Goal: Task Accomplishment & Management: Use online tool/utility

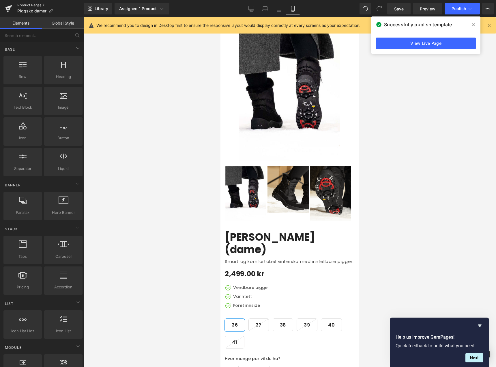
click at [38, 5] on link "Product Pages" at bounding box center [50, 5] width 66 height 5
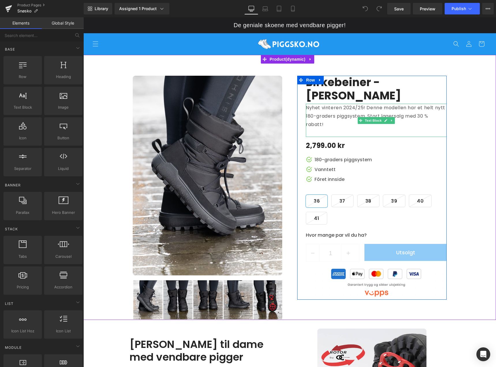
click at [370, 113] on p "Nyhet vinteren 2024/25! Denne modellen har et helt nytt 180-graders piggsystem.…" at bounding box center [376, 116] width 141 height 25
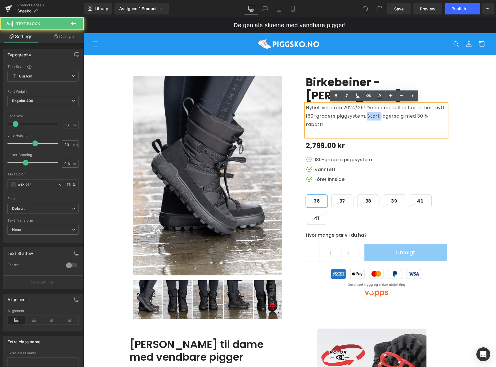
click at [370, 113] on p "Nyhet vinteren 2024/25! Denne modellen har et helt nytt 180-graders piggsystem.…" at bounding box center [376, 116] width 141 height 25
click at [371, 127] on p "Nyhet vinteren 2024/25! Denne modellen har et helt nytt 180-graders piggsystem.…" at bounding box center [376, 116] width 141 height 25
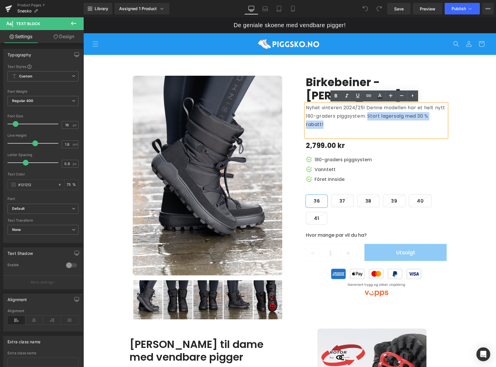
drag, startPoint x: 367, startPoint y: 115, endPoint x: 371, endPoint y: 124, distance: 9.2
click at [371, 124] on p "Nyhet vinteren 2024/25! Denne modellen har et helt nytt 180-graders piggsystem.…" at bounding box center [376, 116] width 141 height 25
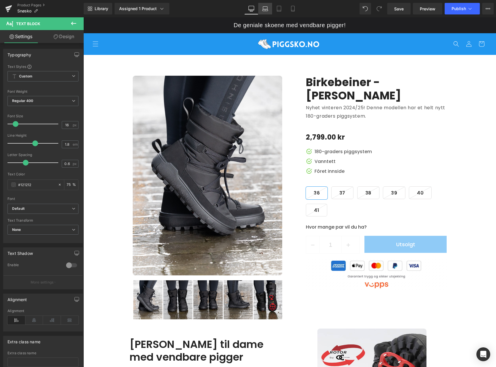
click at [266, 12] on link "Laptop" at bounding box center [265, 9] width 14 height 12
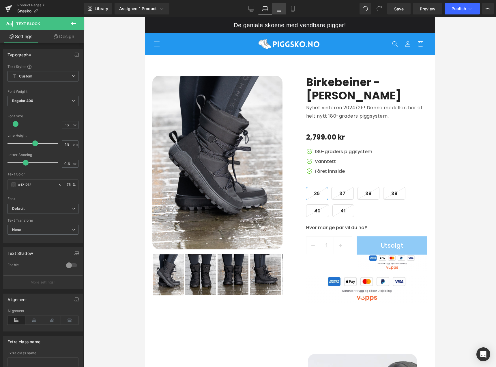
click at [282, 12] on link "Tablet" at bounding box center [279, 9] width 14 height 12
type input "75"
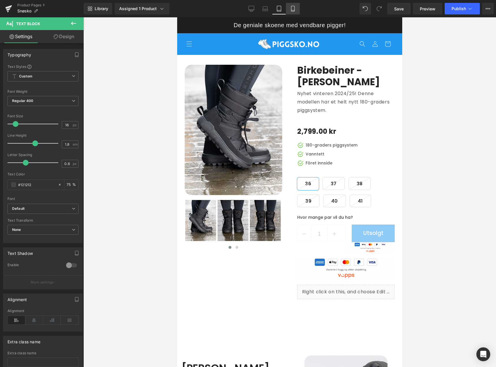
click at [292, 11] on icon at bounding box center [293, 9] width 6 height 6
type input "15"
type input "75"
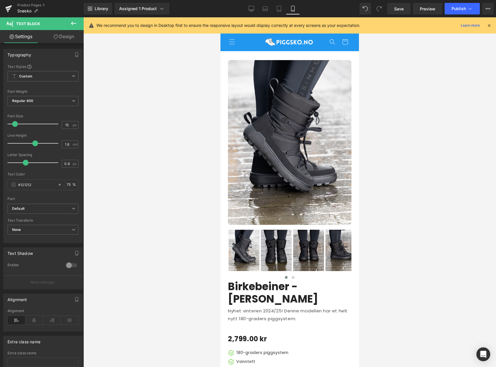
scroll to position [211, 0]
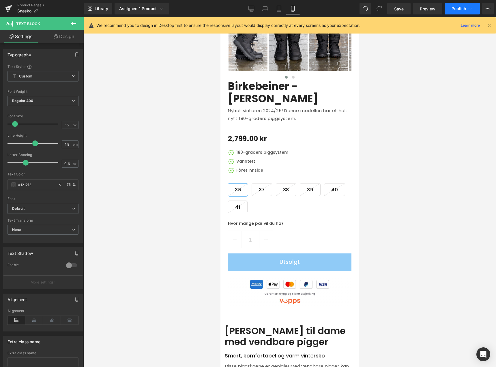
click at [454, 9] on span "Publish" at bounding box center [459, 8] width 14 height 5
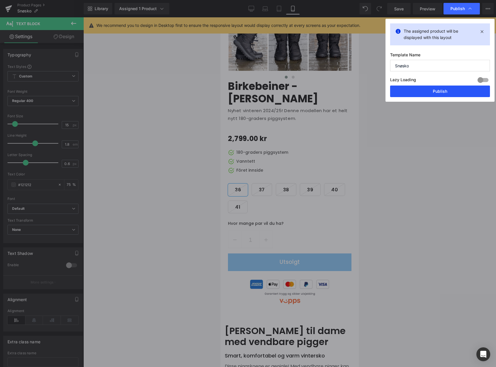
click at [451, 92] on button "Publish" at bounding box center [440, 91] width 100 height 12
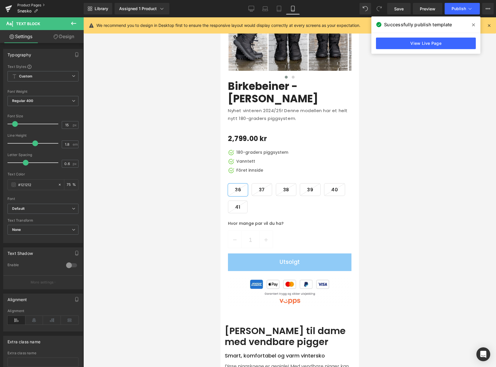
click at [34, 6] on link "Product Pages" at bounding box center [50, 5] width 66 height 5
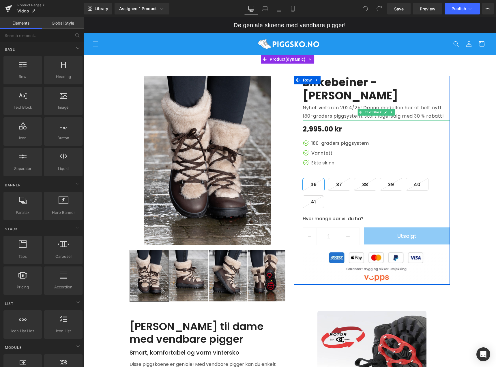
click at [417, 116] on p "Nyhet vinteren 2024/25! Denne modellen har et helt nytt 180-graders piggsystem.…" at bounding box center [376, 112] width 147 height 17
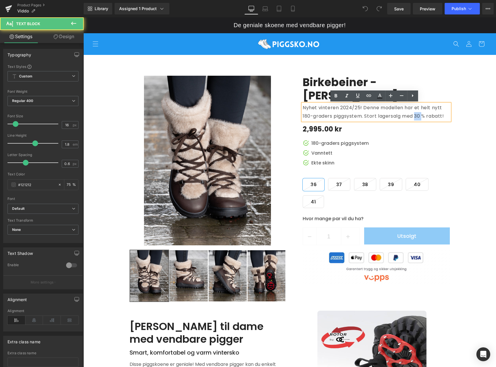
click at [417, 116] on p "Nyhet vinteren 2024/25! Denne modellen har et helt nytt 180-graders piggsystem.…" at bounding box center [376, 112] width 147 height 17
click at [440, 116] on p "Nyhet vinteren 2024/25! Denne modellen har et helt nytt 180-graders piggsystem.…" at bounding box center [376, 112] width 147 height 17
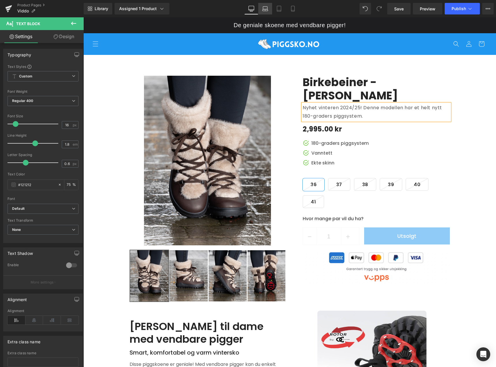
click at [268, 11] on icon at bounding box center [264, 10] width 5 height 2
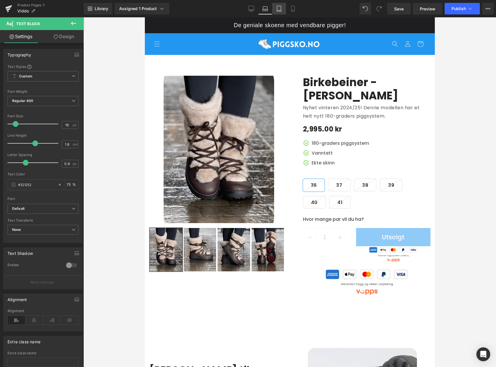
click at [285, 11] on link "Tablet" at bounding box center [279, 9] width 14 height 12
type input "75"
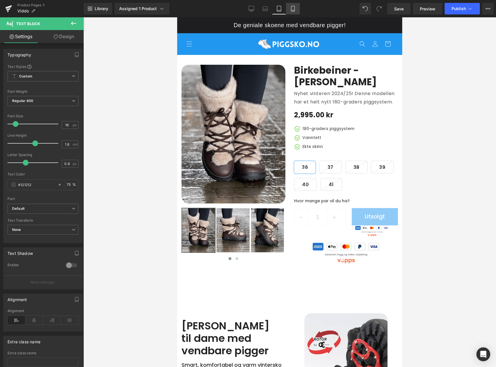
click at [290, 11] on icon at bounding box center [293, 9] width 6 height 6
type input "15"
type input "75"
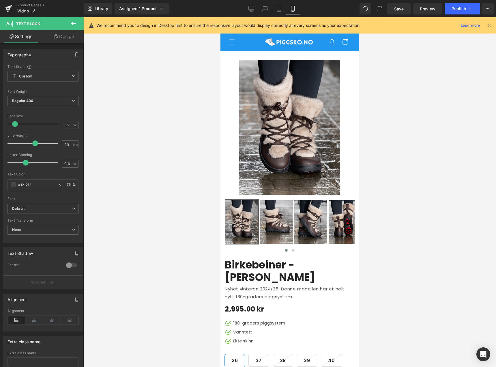
scroll to position [189, 0]
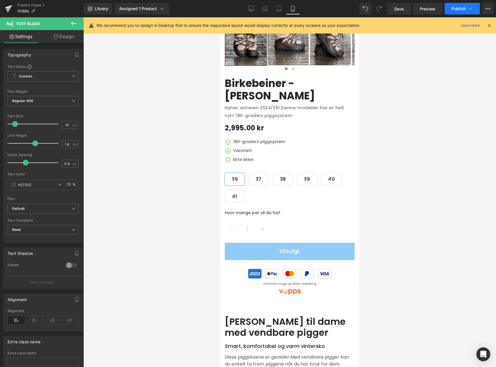
click at [461, 10] on span "Publish" at bounding box center [459, 8] width 14 height 5
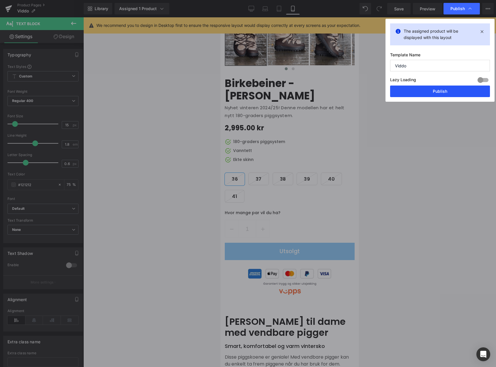
click at [447, 92] on button "Publish" at bounding box center [440, 91] width 100 height 12
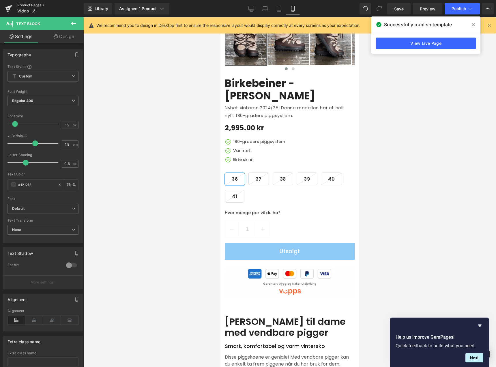
click at [36, 5] on link "Product Pages" at bounding box center [50, 5] width 66 height 5
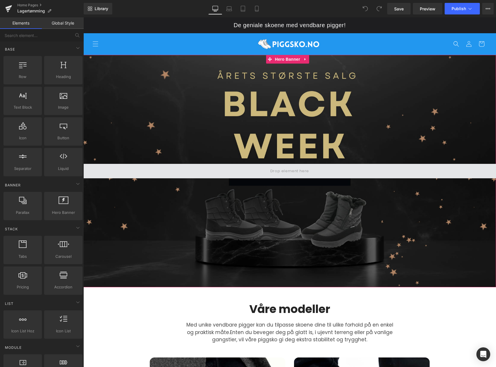
click at [317, 169] on span at bounding box center [289, 171] width 413 height 14
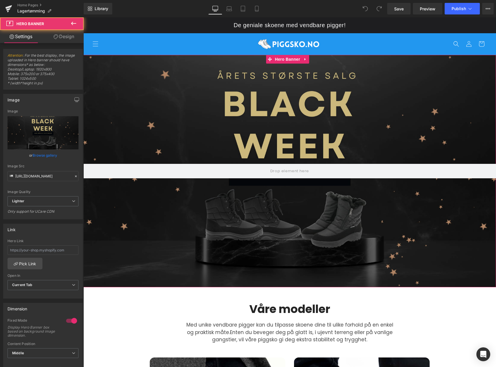
click at [310, 201] on div at bounding box center [289, 171] width 413 height 232
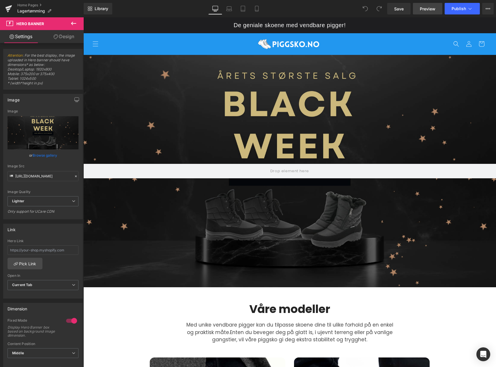
click at [426, 12] on link "Preview" at bounding box center [427, 9] width 29 height 12
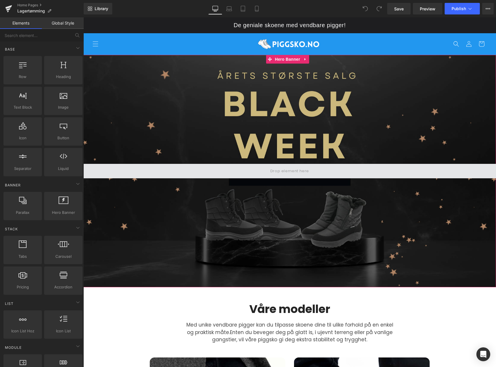
click at [298, 169] on span at bounding box center [289, 171] width 43 height 10
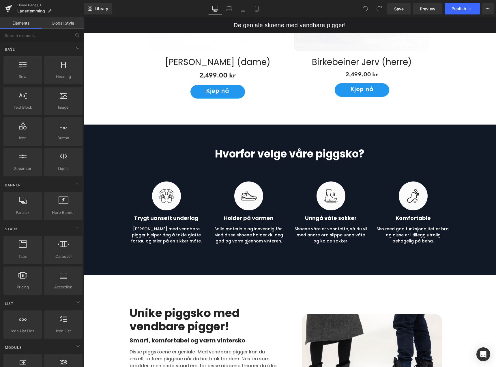
scroll to position [462, 0]
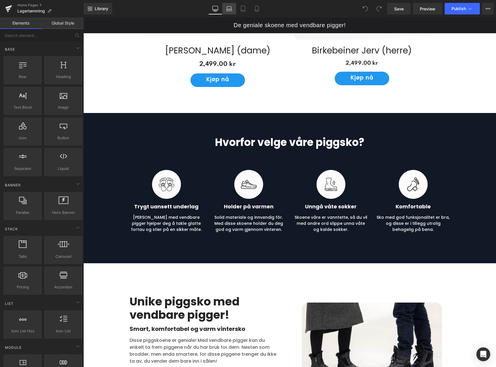
click at [227, 10] on icon at bounding box center [228, 10] width 5 height 2
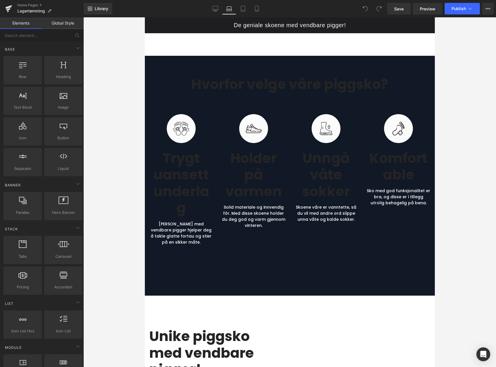
click at [246, 81] on h2 "Hvorfor velge våre piggsko?" at bounding box center [290, 84] width 290 height 17
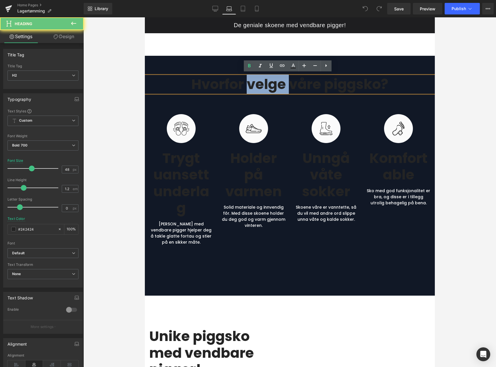
click at [246, 81] on h2 "Hvorfor velge våre piggsko?" at bounding box center [290, 84] width 290 height 17
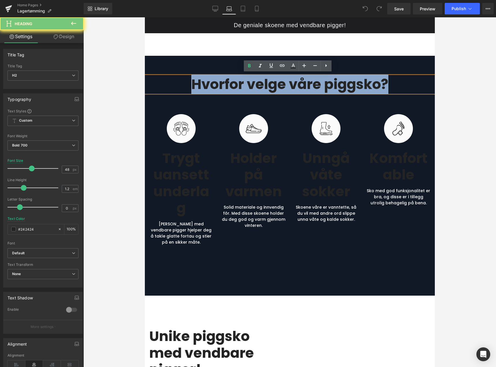
click at [246, 81] on h2 "Hvorfor velge våre piggsko?" at bounding box center [290, 84] width 290 height 17
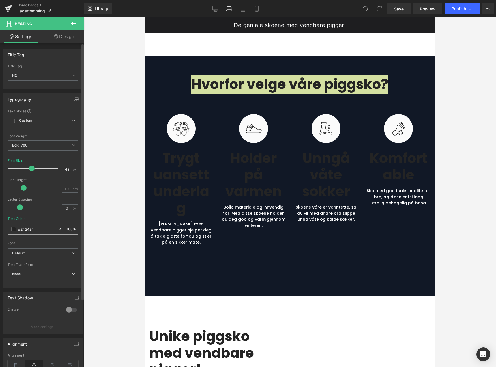
click at [13, 228] on span at bounding box center [13, 229] width 5 height 5
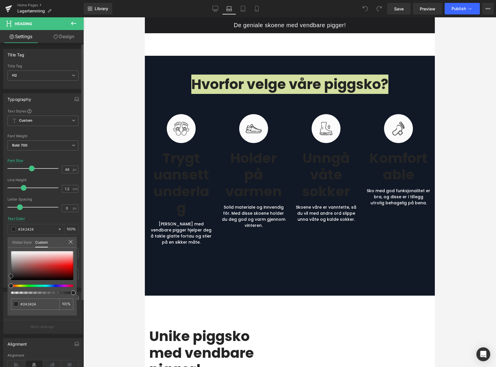
type input "#bb9a9a"
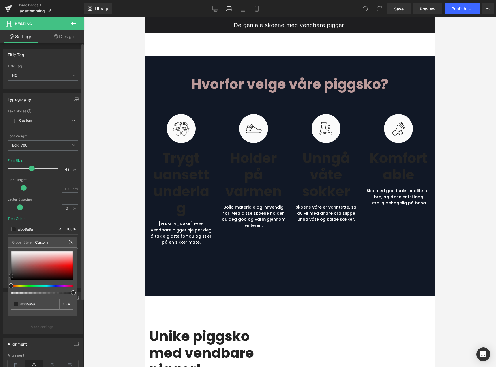
type input "#bfaaaa"
type input "#eaeaea"
type input "#ffffff"
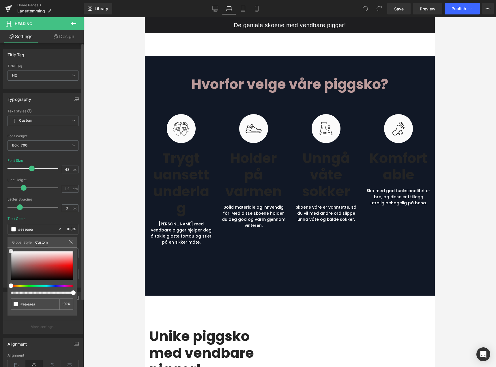
type input "#ffffff"
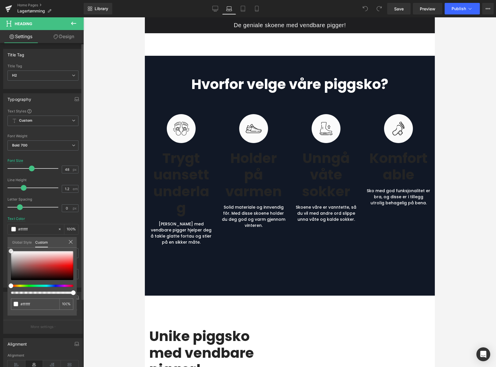
drag, startPoint x: 18, startPoint y: 258, endPoint x: 3, endPoint y: 243, distance: 21.0
click at [3, 243] on div "Typography Text Styles Custom Heading 1 Heading 2 Heading 3 Heading 4 Heading 5…" at bounding box center [43, 188] width 86 height 198
click at [70, 241] on icon at bounding box center [71, 242] width 4 height 4
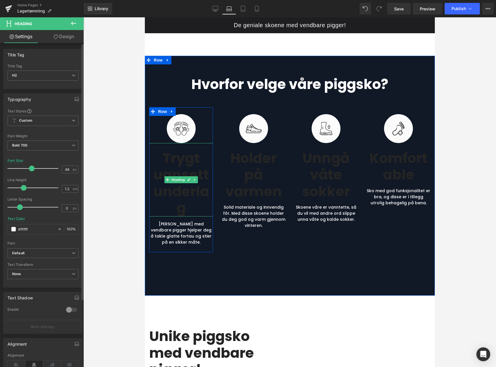
click at [172, 161] on h3 "Trygt uansett underlag" at bounding box center [181, 183] width 64 height 66
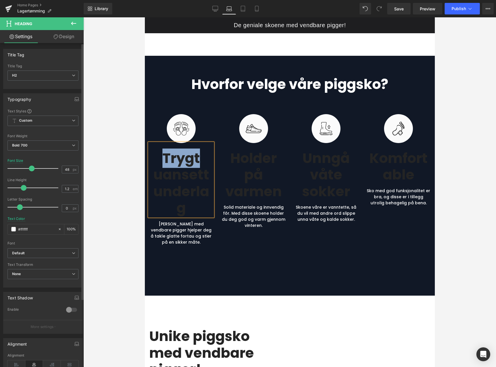
click at [172, 161] on h3 "Trygt uansett underlag" at bounding box center [181, 183] width 64 height 66
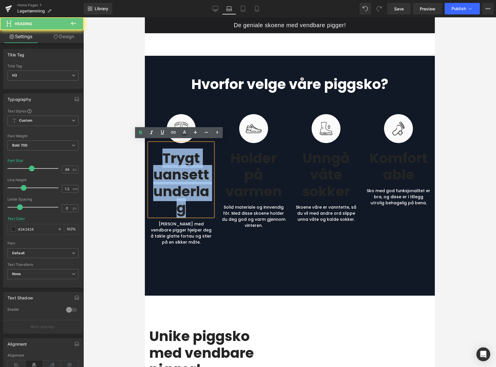
click at [173, 161] on h3 "Trygt uansett underlag" at bounding box center [181, 183] width 64 height 66
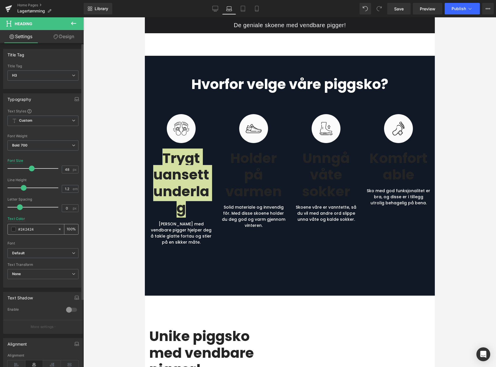
click at [13, 230] on span at bounding box center [13, 229] width 5 height 5
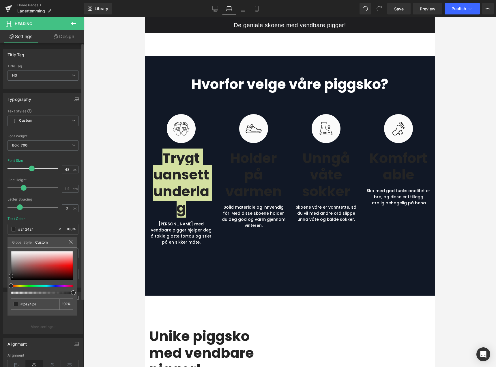
type input "#cbb2b2"
type input "#cbb3b3"
type input "#e9e6e6"
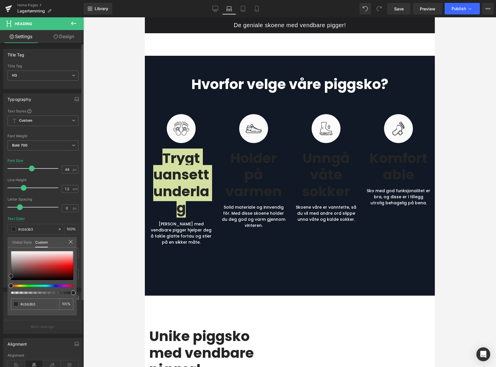
type input "#e9e6e6"
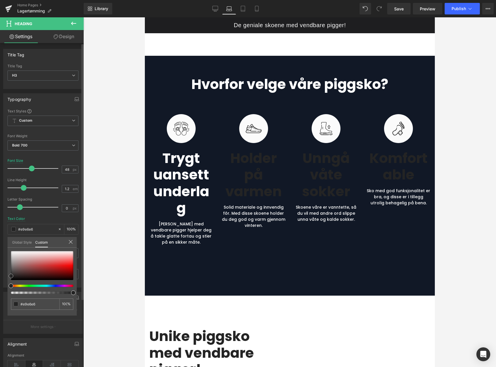
type input "#ffffff"
drag, startPoint x: 23, startPoint y: 258, endPoint x: 2, endPoint y: 242, distance: 26.2
click at [2, 242] on div "Typography Text Styles Custom Heading 1 Heading 2 Heading 3 Heading 4 Heading 5…" at bounding box center [43, 188] width 86 height 198
click at [70, 240] on icon at bounding box center [70, 241] width 5 height 5
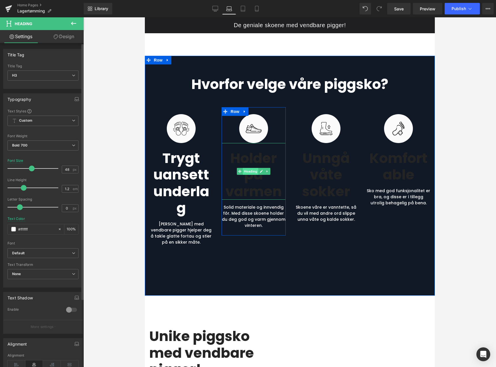
click at [255, 168] on span "Heading" at bounding box center [251, 171] width 16 height 7
click at [257, 156] on h3 "Holder på varmen" at bounding box center [253, 175] width 64 height 50
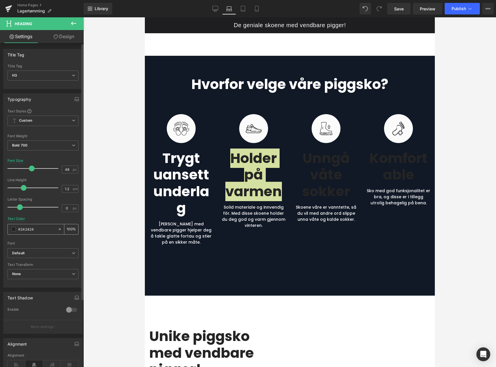
click at [13, 229] on span at bounding box center [13, 229] width 5 height 5
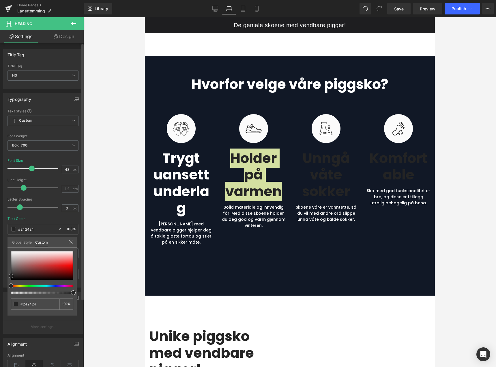
type input "#ccb7b7"
type input "#d9d2d2"
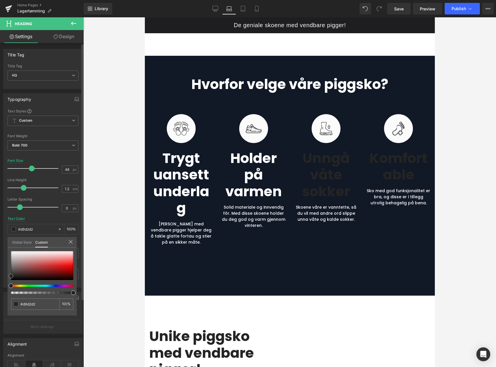
type input "#ffffff"
drag, startPoint x: 14, startPoint y: 255, endPoint x: 3, endPoint y: 243, distance: 15.9
click at [2, 244] on div "Typography Text Styles Custom Heading 1 Heading 2 Heading 3 Heading 4 Heading 5…" at bounding box center [43, 188] width 86 height 198
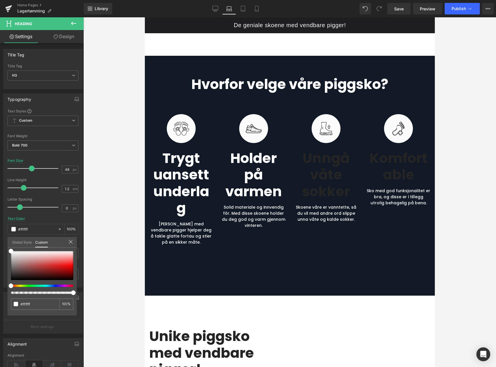
click at [319, 165] on h3 "Unngå våte sokker" at bounding box center [326, 175] width 64 height 50
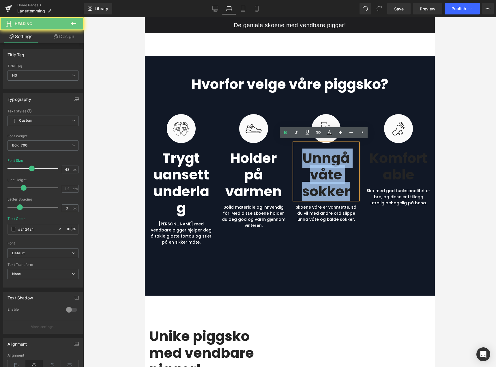
click at [319, 165] on h3 "Unngå våte sokker" at bounding box center [326, 175] width 64 height 50
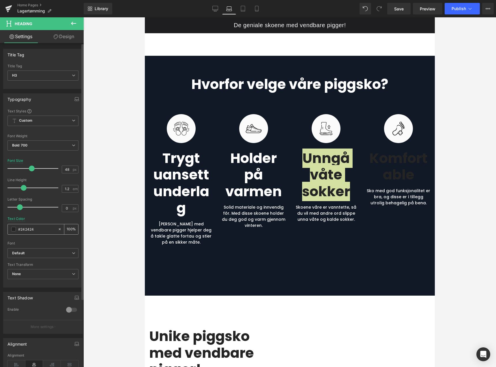
click at [13, 229] on span at bounding box center [13, 229] width 5 height 5
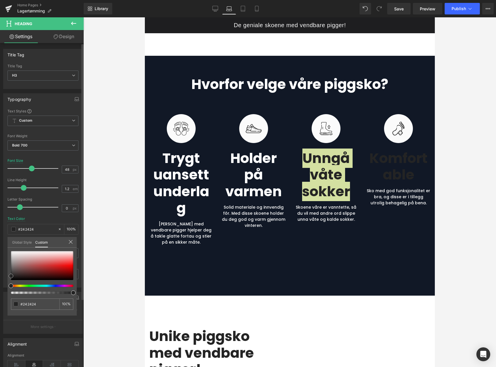
type input "#b46868"
type input "#b27a7a"
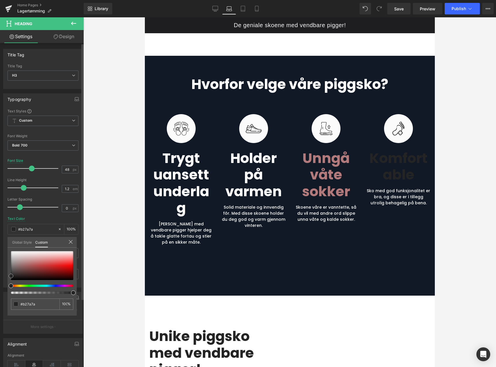
type input "#c7c0c0"
type input "#ffffff"
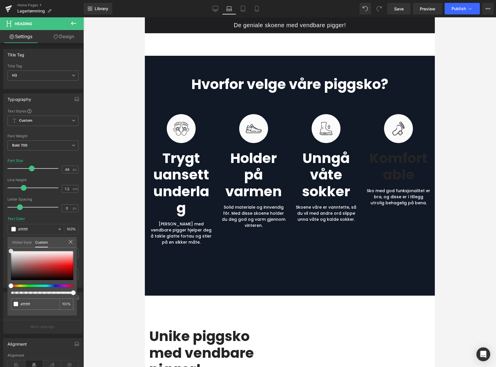
drag, startPoint x: 0, startPoint y: 247, endPoint x: -3, endPoint y: 243, distance: 5.1
click at [0, 243] on html "Heading You are previewing how the will restyle your page. You can not edit Ele…" at bounding box center [248, 183] width 496 height 367
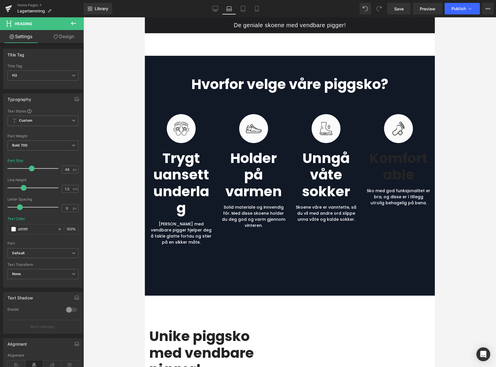
click at [382, 156] on h3 "komfortable" at bounding box center [399, 166] width 64 height 33
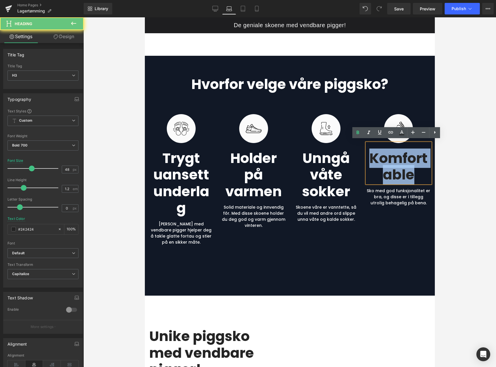
click at [382, 156] on h3 "komfortable" at bounding box center [399, 166] width 64 height 33
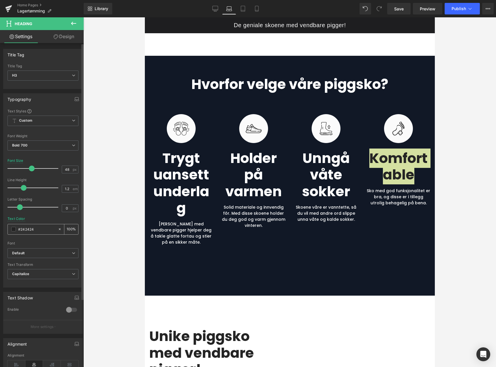
click at [14, 229] on span at bounding box center [13, 229] width 5 height 5
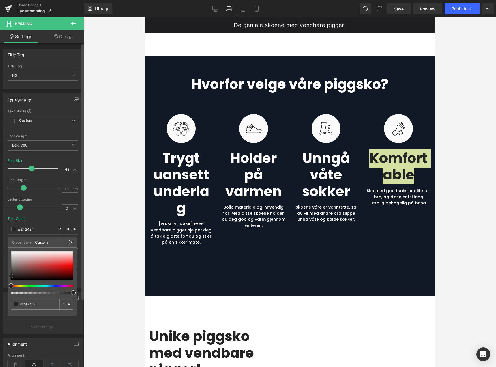
type input "#9a5a5a"
type input "#aa9191"
type input "#f2f2f2"
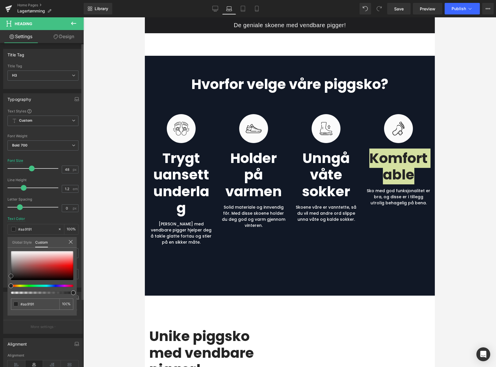
type input "#f2f2f2"
type input "#ffffff"
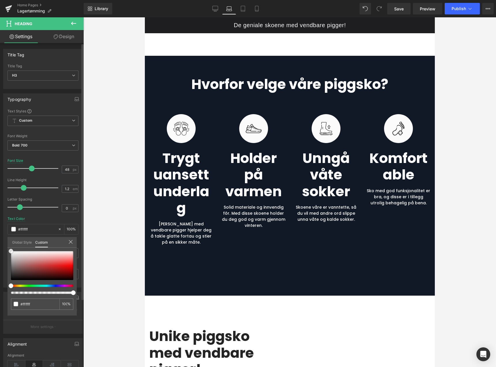
click at [1, 244] on div "Typography Text Styles Custom Heading 1 Heading 2 Heading 3 Heading 4 Heading 5…" at bounding box center [43, 188] width 86 height 198
click at [103, 170] on div at bounding box center [289, 191] width 413 height 349
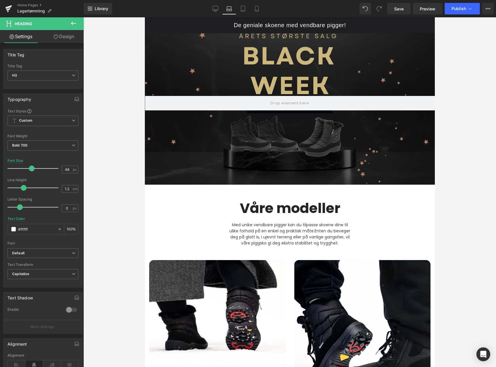
scroll to position [29, 0]
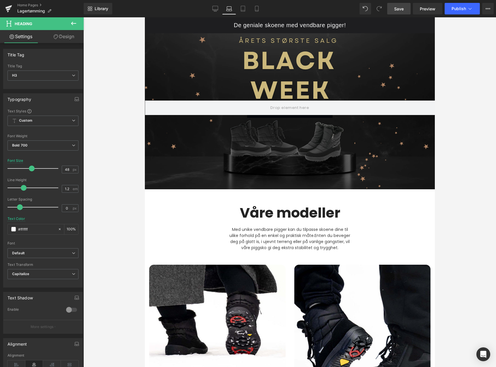
click at [402, 9] on span "Save" at bounding box center [399, 9] width 10 height 6
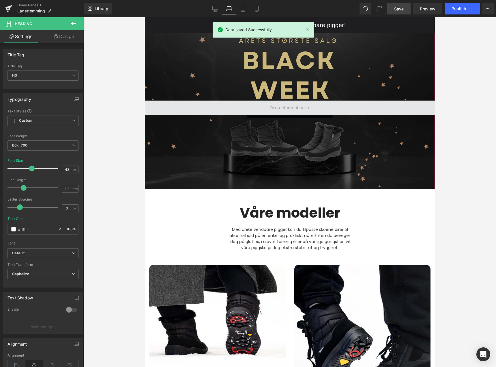
click at [295, 108] on span at bounding box center [289, 108] width 43 height 10
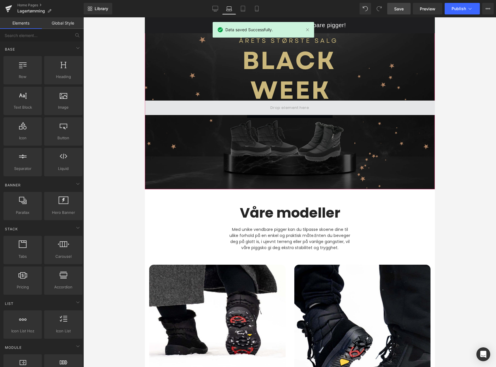
click at [295, 108] on span at bounding box center [289, 108] width 43 height 10
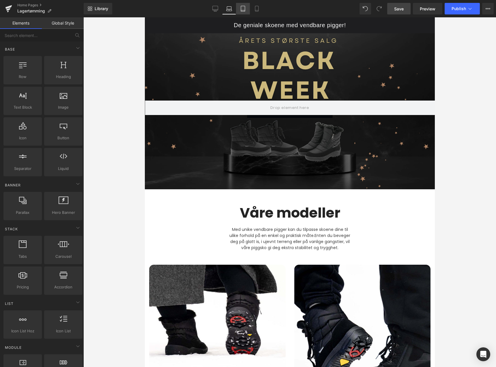
click at [244, 10] on icon at bounding box center [243, 9] width 6 height 6
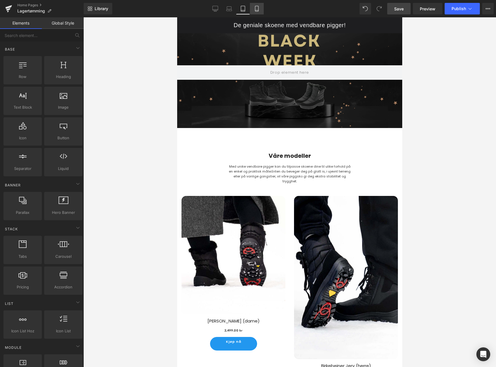
click at [257, 9] on icon at bounding box center [257, 9] width 6 height 6
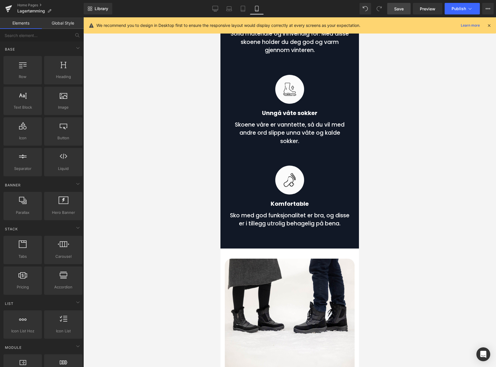
scroll to position [924, 0]
click at [244, 8] on icon at bounding box center [243, 9] width 6 height 6
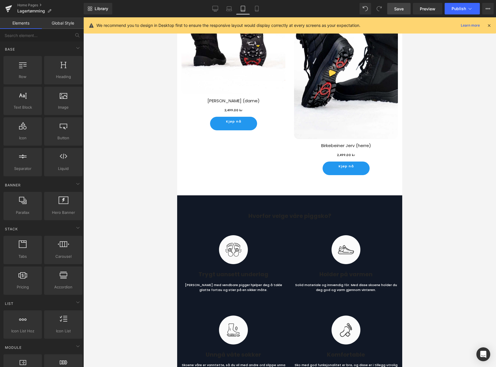
scroll to position [255, 0]
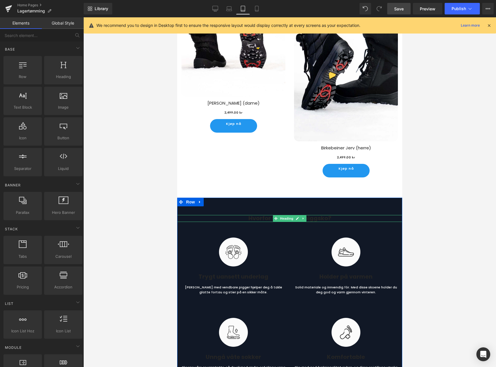
click at [258, 217] on h2 "Hvorfor velge våre piggsko?" at bounding box center [289, 218] width 225 height 7
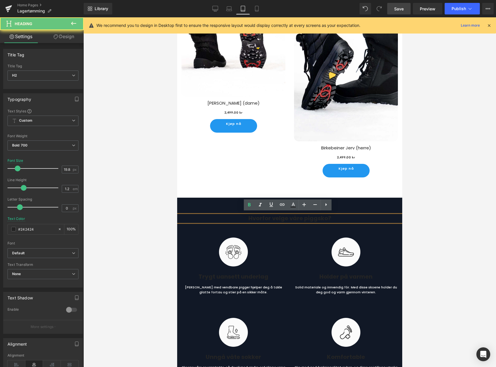
click at [258, 217] on h2 "Hvorfor velge våre piggsko?" at bounding box center [289, 218] width 225 height 7
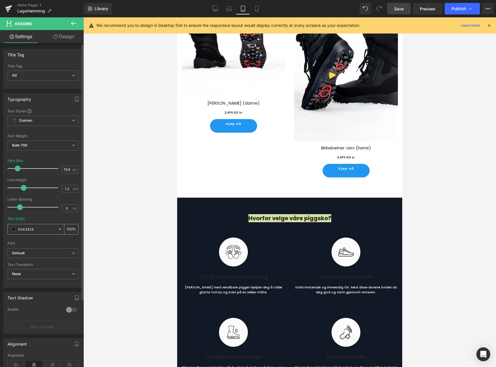
click at [14, 227] on span at bounding box center [13, 229] width 5 height 5
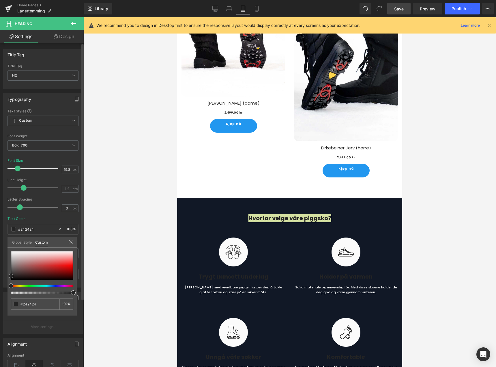
type input "#d1b1b1"
type input "#ffffff"
click at [3, 240] on div "Typography Text Styles Custom Heading 1 Heading 2 Heading 3 Heading 4 Heading 5…" at bounding box center [43, 188] width 86 height 198
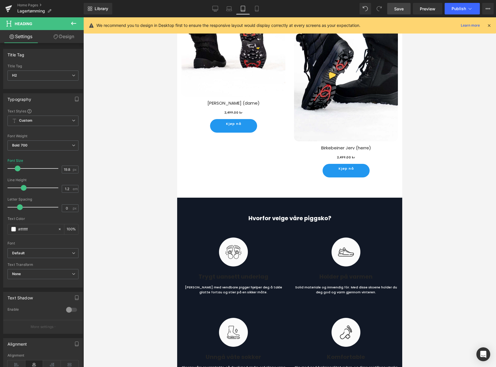
click at [224, 272] on link at bounding box center [221, 273] width 6 height 7
click at [237, 273] on h3 "Trygt uansett underlag" at bounding box center [234, 276] width 104 height 7
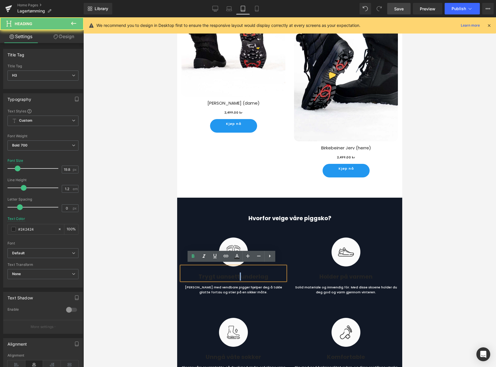
click at [237, 273] on h3 "Trygt uansett underlag" at bounding box center [234, 276] width 104 height 7
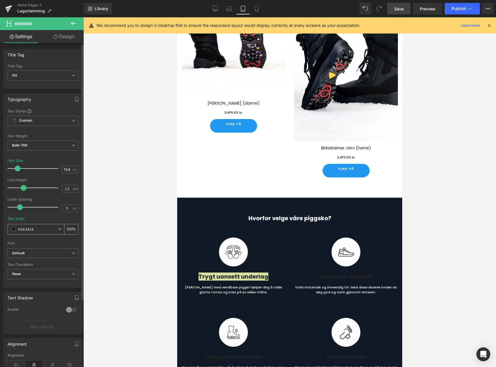
click at [15, 229] on span at bounding box center [13, 229] width 5 height 5
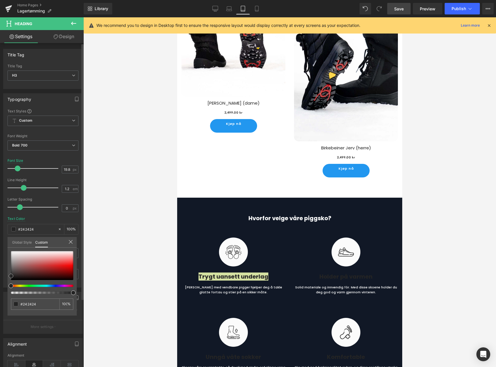
type input "#d0b3b3"
type input "#ede8e8"
type input "#ffffff"
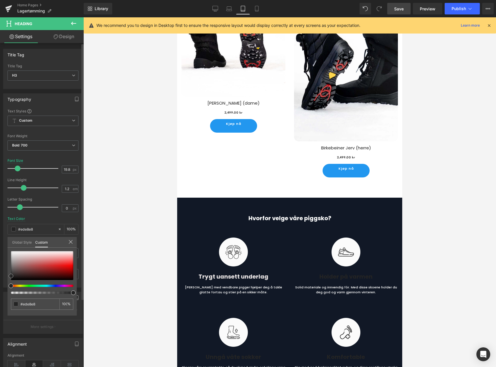
type input "#ffffff"
drag, startPoint x: 9, startPoint y: 249, endPoint x: 2, endPoint y: 244, distance: 8.5
click at [0, 244] on div "Typography Text Styles Custom Heading 1 Heading 2 Heading 3 Heading 4 Heading 5…" at bounding box center [43, 188] width 86 height 198
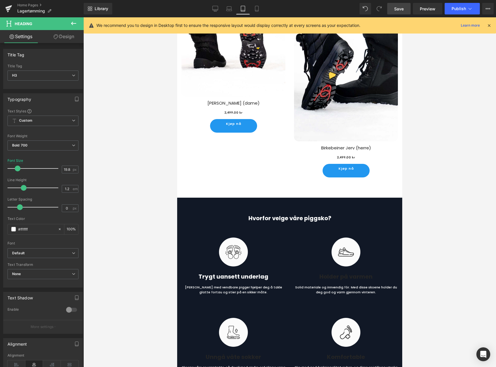
click at [331, 273] on span "Heading" at bounding box center [323, 273] width 16 height 7
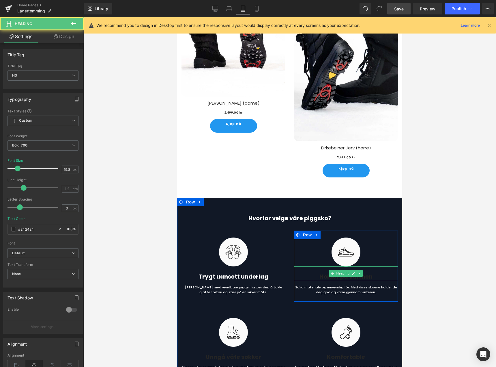
click at [341, 273] on span "Heading" at bounding box center [343, 273] width 16 height 7
click at [322, 274] on h3 "Holder på varmen" at bounding box center [346, 276] width 104 height 7
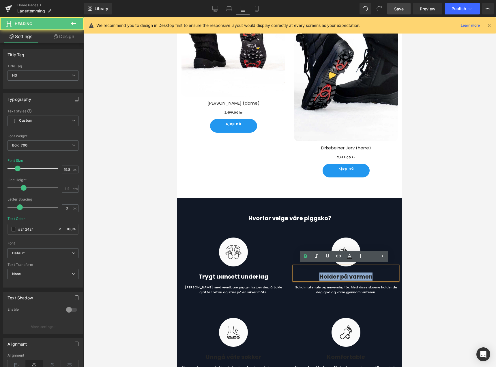
click at [322, 274] on h3 "Holder på varmen" at bounding box center [346, 276] width 104 height 7
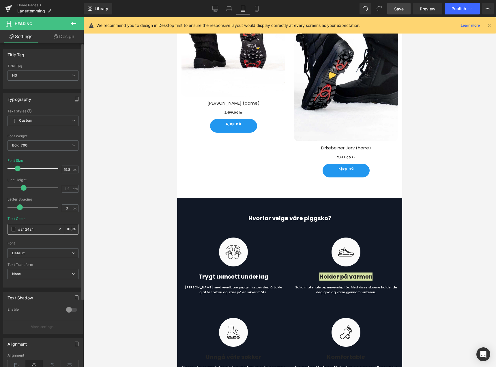
click at [13, 231] on span at bounding box center [13, 229] width 5 height 5
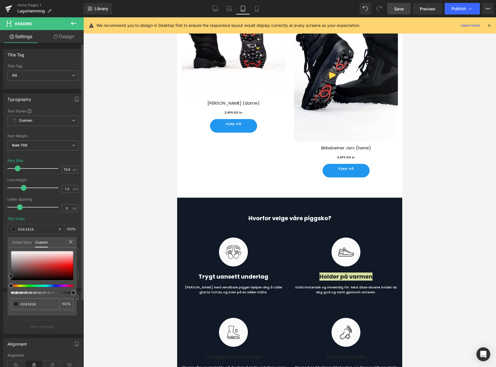
type input "#c4a5a5"
type input "#cab3b3"
type input "#f3f1f1"
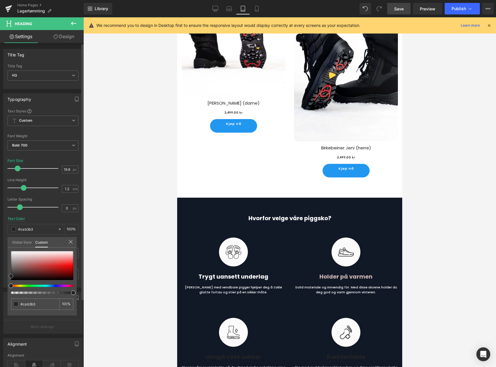
type input "#f3f1f1"
type input "#ffffff"
drag, startPoint x: 6, startPoint y: 245, endPoint x: 3, endPoint y: 242, distance: 4.4
click at [3, 242] on div "Typography Text Styles Custom Heading 1 Heading 2 Heading 3 Heading 4 Heading 5…" at bounding box center [43, 188] width 86 height 198
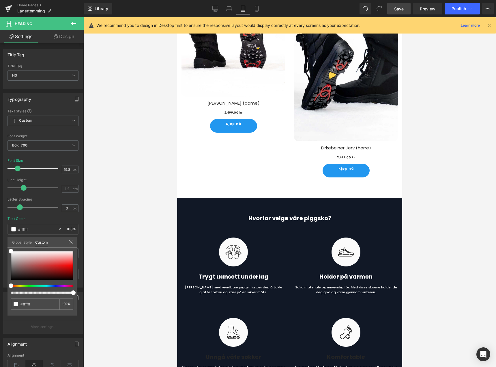
click at [157, 283] on div at bounding box center [289, 191] width 413 height 349
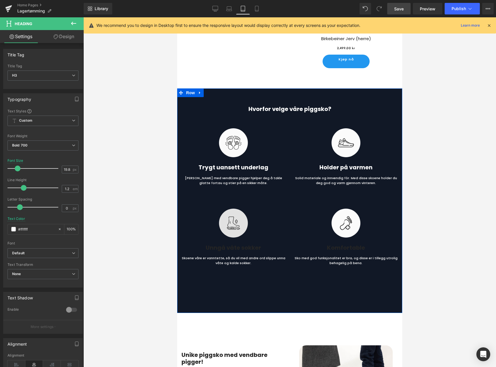
scroll to position [371, 0]
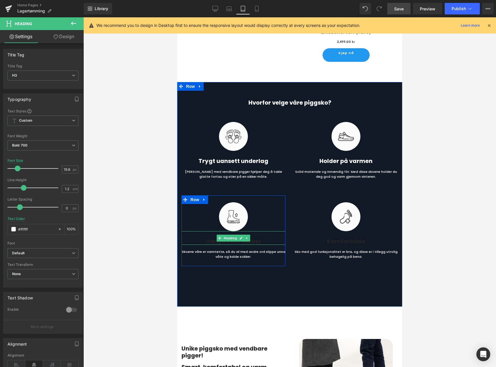
click at [239, 240] on h3 "Unngå våte sokker" at bounding box center [234, 241] width 104 height 7
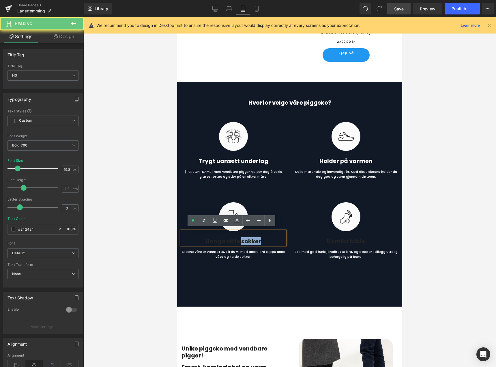
click at [239, 240] on h3 "Unngå våte sokker" at bounding box center [234, 241] width 104 height 7
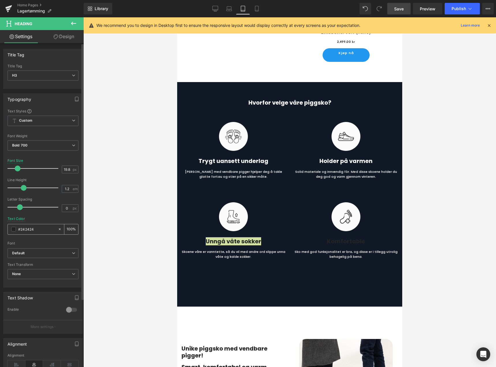
click at [14, 230] on span at bounding box center [13, 229] width 5 height 5
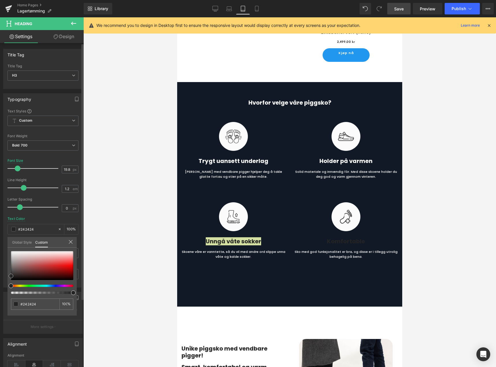
type input "#cebaba"
type input "#dfd7d7"
type input "#ffffff"
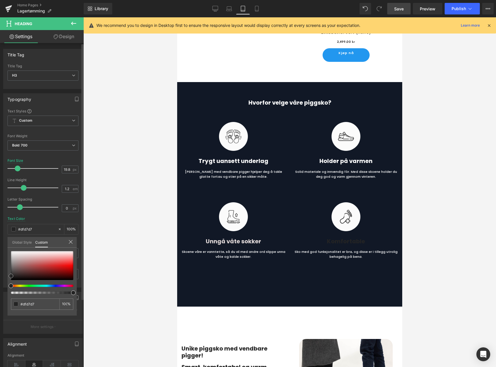
type input "#ffffff"
click at [1, 241] on div "Typography Text Styles Custom Heading 1 Heading 2 Heading 3 Heading 4 Heading 5…" at bounding box center [43, 188] width 86 height 198
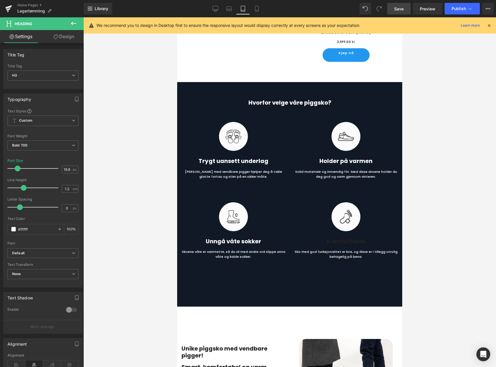
click at [122, 239] on div at bounding box center [289, 191] width 413 height 349
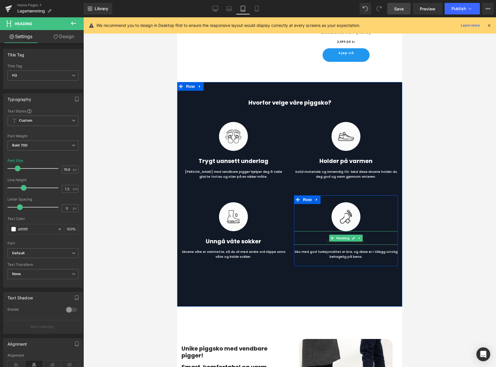
click at [344, 240] on h3 "komfortable" at bounding box center [346, 241] width 104 height 7
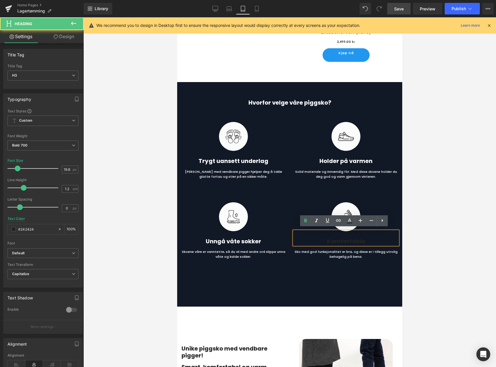
click at [344, 240] on h3 "komfortable" at bounding box center [346, 241] width 104 height 7
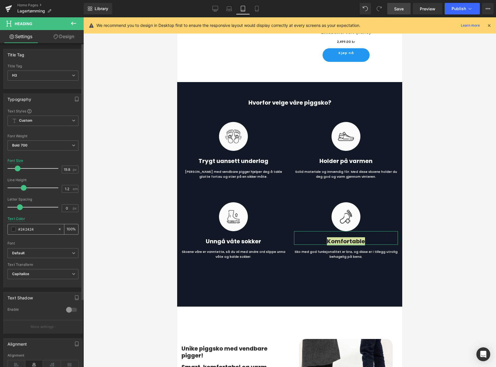
click at [14, 230] on span at bounding box center [13, 229] width 5 height 5
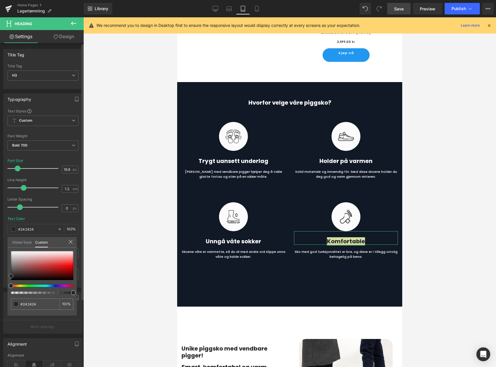
type input "#dbd0d0"
type input "#faf9f9"
type input "#ffffff"
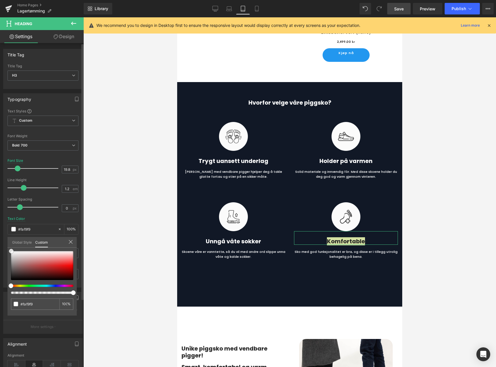
type input "#ffffff"
drag, startPoint x: 11, startPoint y: 248, endPoint x: 5, endPoint y: 243, distance: 8.3
click at [5, 243] on div "Typography Text Styles Custom Heading 1 Heading 2 Heading 3 Heading 4 Heading 5…" at bounding box center [43, 188] width 86 height 198
click at [137, 183] on div at bounding box center [289, 191] width 413 height 349
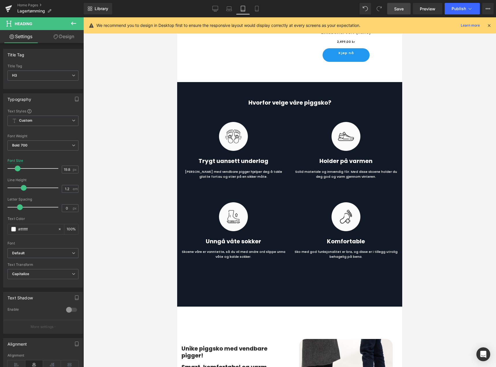
click at [403, 10] on span "Save" at bounding box center [399, 9] width 10 height 6
click at [230, 8] on icon at bounding box center [229, 9] width 6 height 6
type input "48"
type input "100"
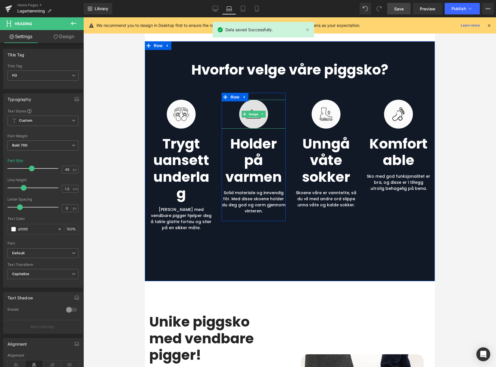
scroll to position [489, 0]
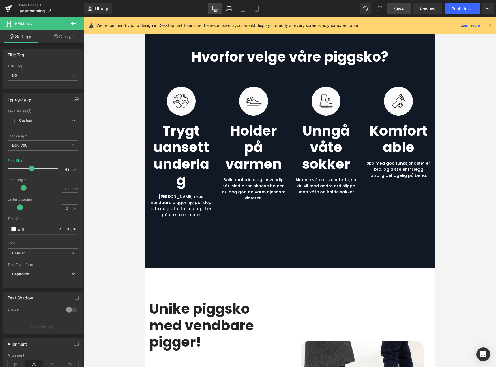
click at [214, 10] on icon at bounding box center [215, 9] width 6 height 6
type input "18"
type input "100"
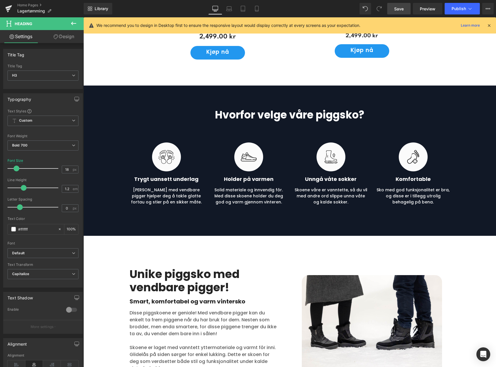
scroll to position [545, 0]
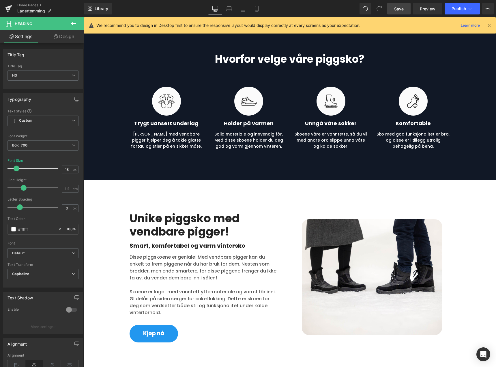
click at [218, 8] on icon at bounding box center [214, 8] width 5 height 4
click at [234, 10] on link "Laptop" at bounding box center [229, 9] width 14 height 12
type input "48"
type input "100"
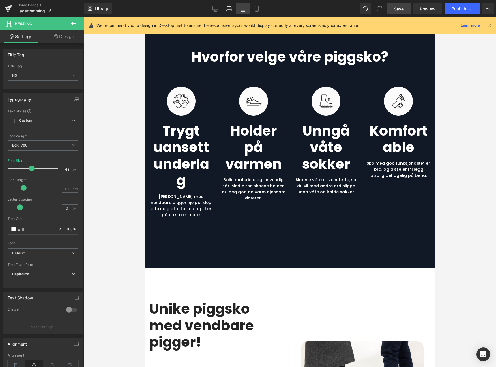
click at [240, 10] on icon at bounding box center [243, 9] width 6 height 6
type input "19.88"
type input "100"
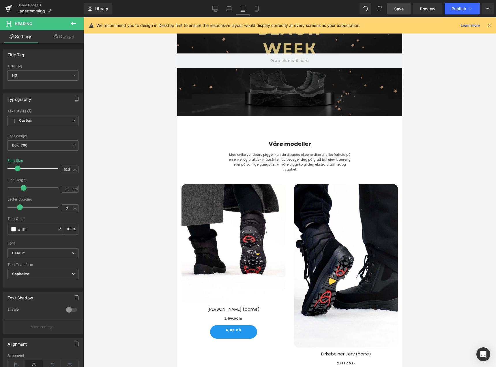
scroll to position [0, 0]
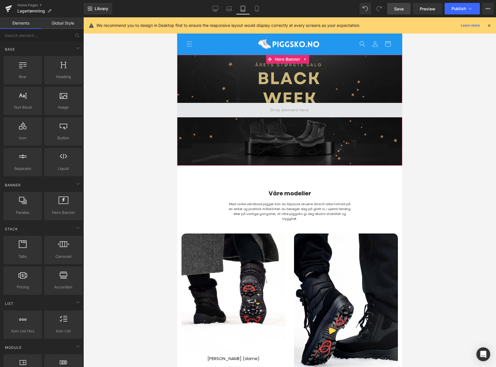
click at [297, 108] on span at bounding box center [289, 110] width 43 height 10
click at [312, 110] on span at bounding box center [289, 110] width 225 height 14
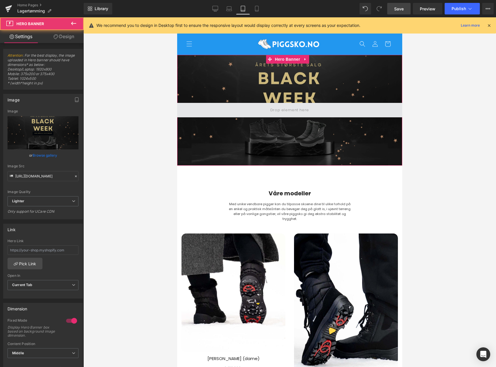
click at [312, 110] on span at bounding box center [289, 110] width 225 height 14
click at [302, 109] on span at bounding box center [289, 110] width 43 height 10
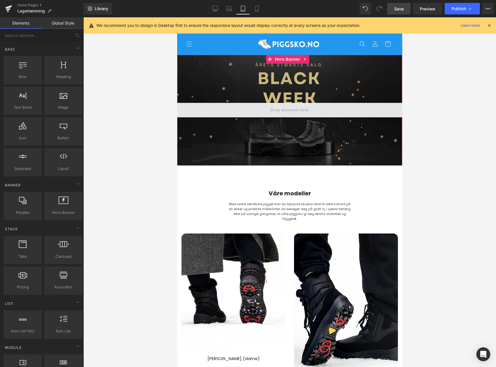
click at [302, 109] on span at bounding box center [289, 110] width 43 height 10
click at [296, 108] on span at bounding box center [289, 110] width 43 height 10
click at [297, 108] on span at bounding box center [289, 110] width 43 height 10
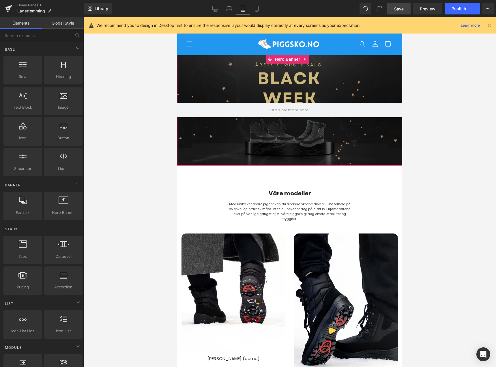
click at [299, 92] on div at bounding box center [289, 110] width 225 height 111
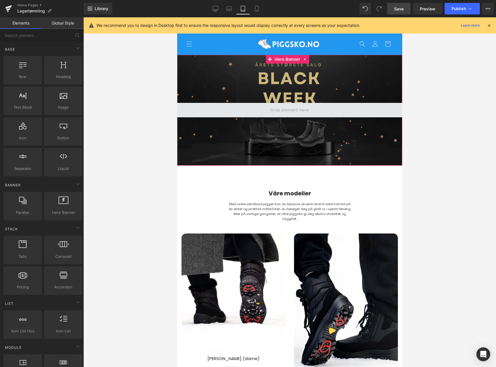
click at [296, 111] on span at bounding box center [289, 110] width 43 height 10
click at [304, 109] on span at bounding box center [289, 110] width 43 height 10
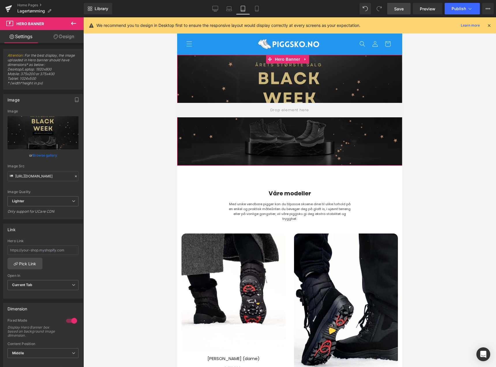
drag, startPoint x: 311, startPoint y: 110, endPoint x: 299, endPoint y: 137, distance: 30.2
click at [299, 137] on div at bounding box center [289, 110] width 225 height 111
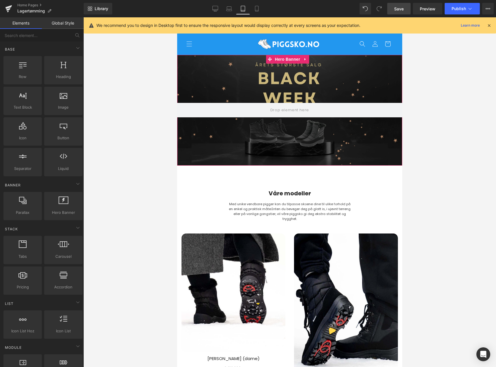
drag, startPoint x: 298, startPoint y: 110, endPoint x: 288, endPoint y: 131, distance: 23.2
click at [288, 131] on div at bounding box center [289, 110] width 225 height 111
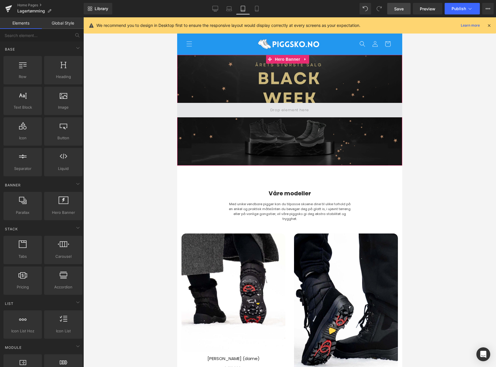
click at [288, 109] on span at bounding box center [289, 110] width 43 height 10
click at [277, 111] on span at bounding box center [289, 110] width 43 height 10
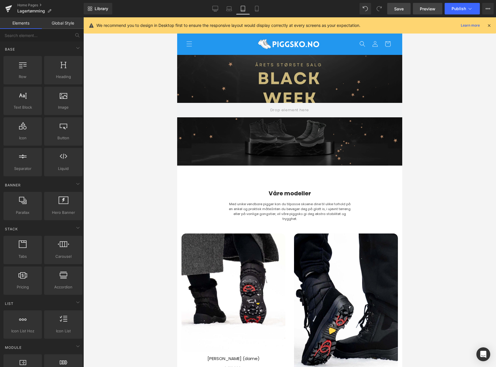
click at [423, 12] on link "Preview" at bounding box center [427, 9] width 29 height 12
click at [139, 140] on div at bounding box center [289, 191] width 413 height 349
click at [470, 102] on div at bounding box center [289, 191] width 413 height 349
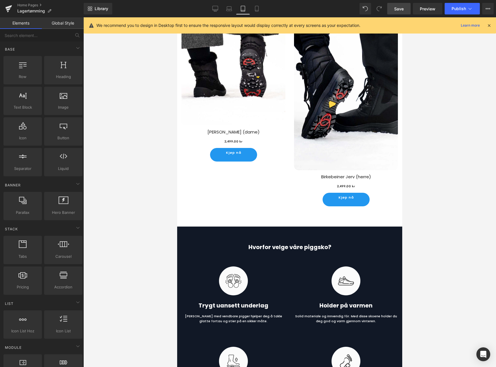
scroll to position [231, 0]
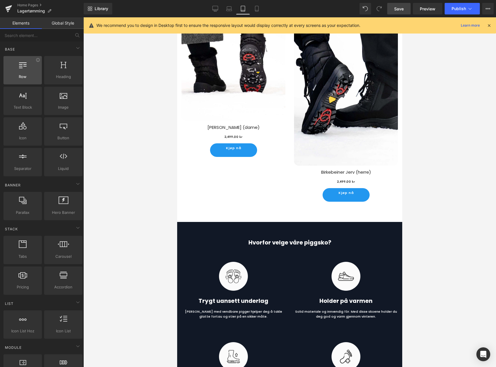
click at [28, 74] on span "Row" at bounding box center [22, 77] width 35 height 6
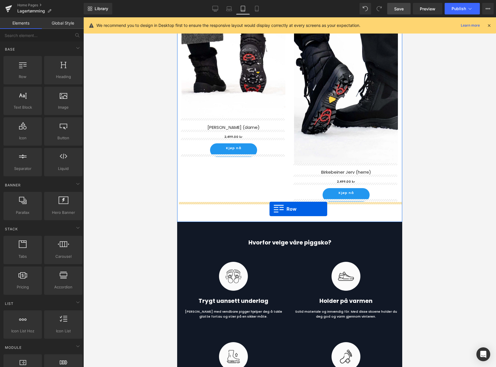
drag, startPoint x: 205, startPoint y: 92, endPoint x: 270, endPoint y: 209, distance: 133.6
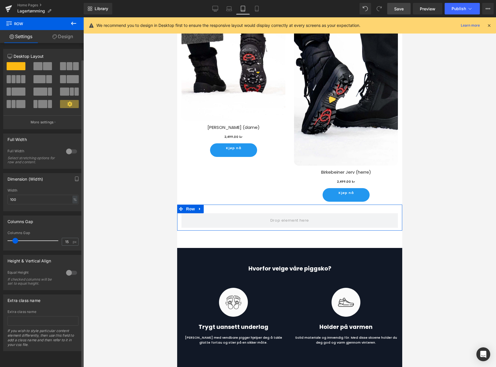
click at [68, 67] on span at bounding box center [70, 66] width 6 height 8
type input "1200"
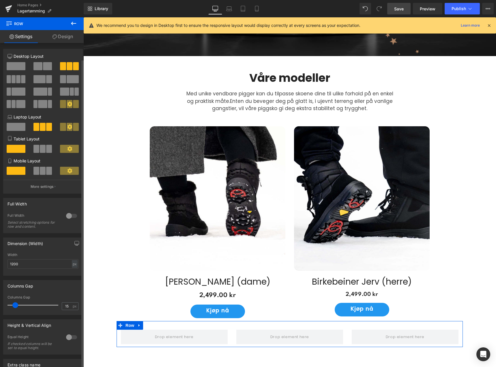
scroll to position [347, 0]
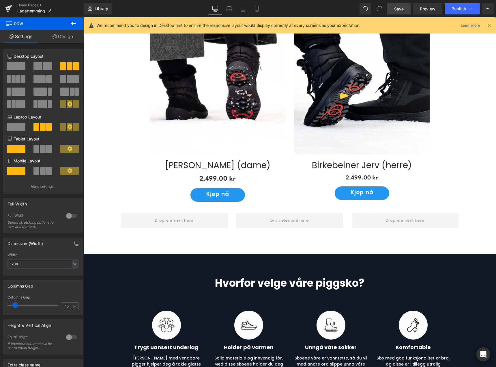
click at [75, 24] on icon at bounding box center [73, 23] width 7 height 7
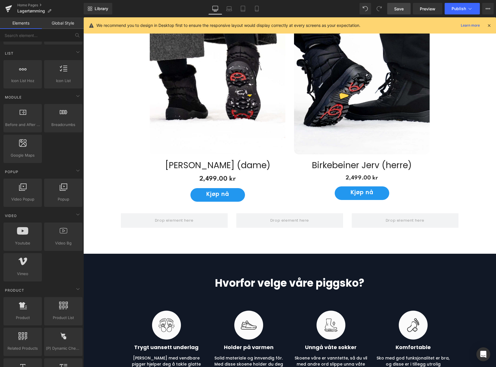
scroll to position [260, 0]
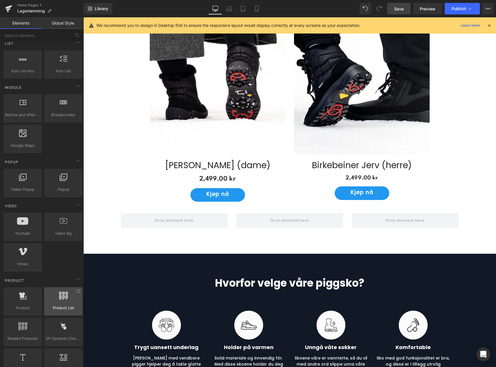
click at [58, 304] on div at bounding box center [63, 298] width 35 height 13
drag, startPoint x: 58, startPoint y: 304, endPoint x: 56, endPoint y: 299, distance: 5.0
click at [56, 299] on div at bounding box center [63, 298] width 35 height 13
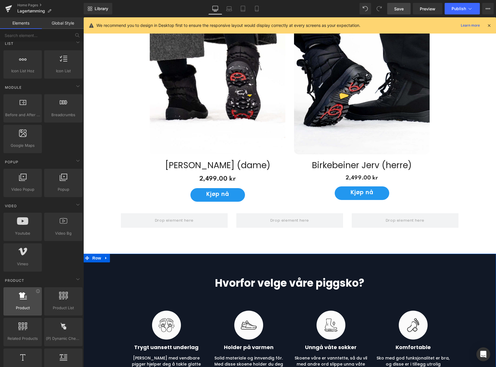
click at [34, 301] on div at bounding box center [22, 298] width 35 height 13
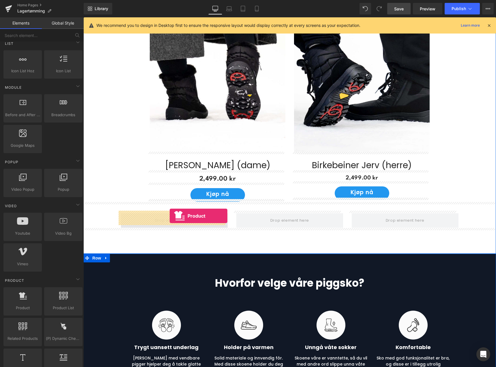
drag, startPoint x: 104, startPoint y: 321, endPoint x: 170, endPoint y: 216, distance: 124.1
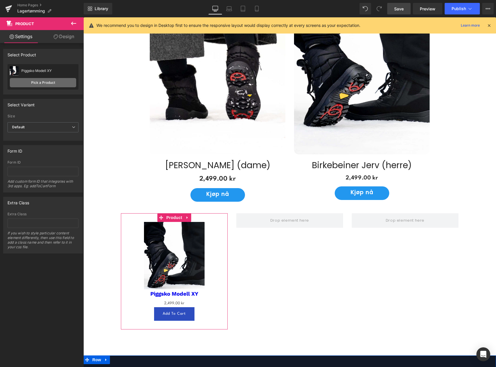
click at [48, 83] on link "Pick a Product" at bounding box center [43, 82] width 66 height 9
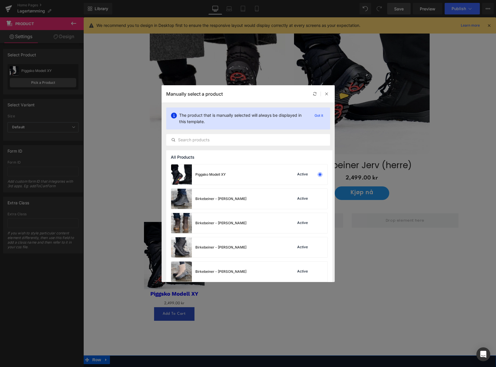
drag, startPoint x: 273, startPoint y: 93, endPoint x: 238, endPoint y: 99, distance: 35.5
click at [238, 99] on div "Manually select a product" at bounding box center [248, 93] width 173 height 17
drag, startPoint x: 214, startPoint y: 94, endPoint x: 210, endPoint y: 103, distance: 9.6
click at [210, 103] on div "Manually select a product The product that is manually selected will always be …" at bounding box center [248, 183] width 173 height 197
click at [242, 97] on div "Manually select a product" at bounding box center [248, 93] width 173 height 17
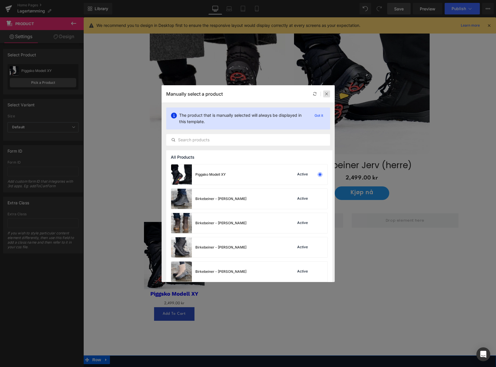
drag, startPoint x: 328, startPoint y: 94, endPoint x: 244, endPoint y: 78, distance: 84.9
click at [328, 94] on icon at bounding box center [327, 94] width 4 height 4
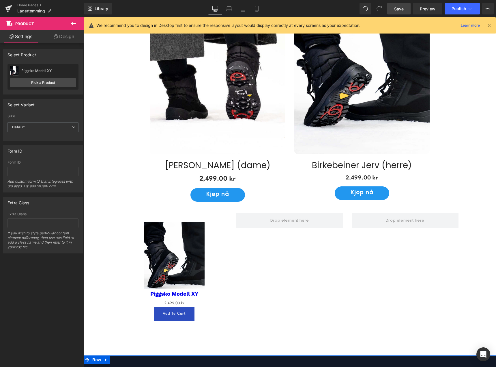
click at [72, 24] on icon at bounding box center [73, 23] width 5 height 3
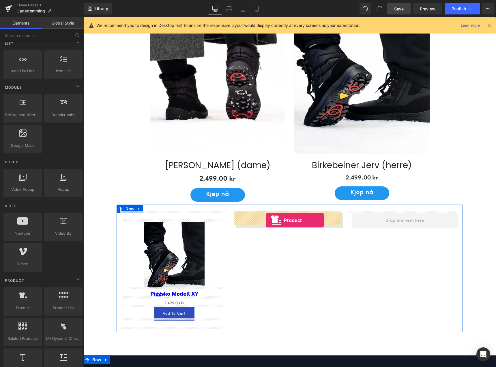
drag, startPoint x: 109, startPoint y: 319, endPoint x: 266, endPoint y: 220, distance: 185.6
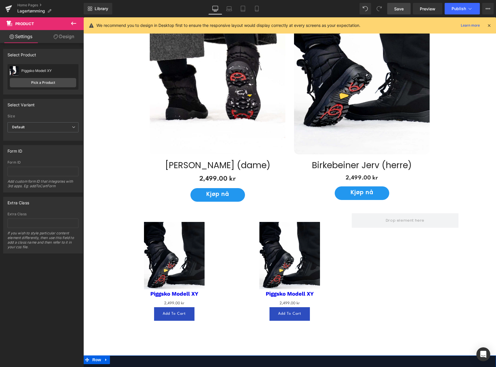
click at [76, 23] on icon at bounding box center [73, 23] width 7 height 7
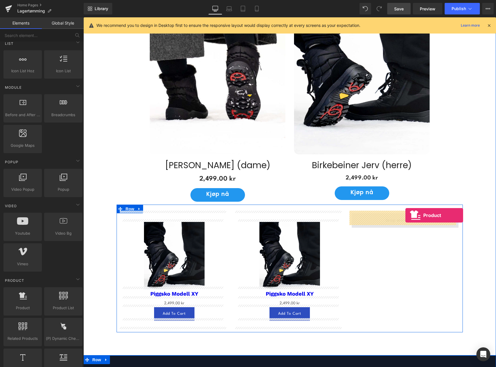
drag, startPoint x: 104, startPoint y: 319, endPoint x: 406, endPoint y: 215, distance: 319.1
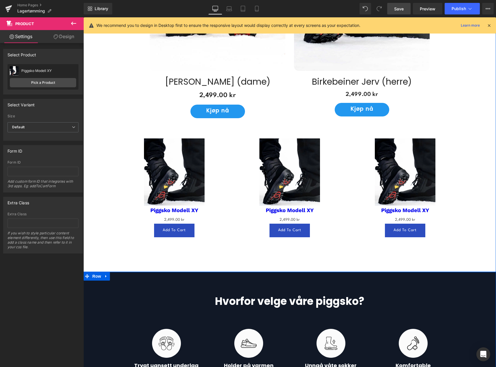
scroll to position [463, 0]
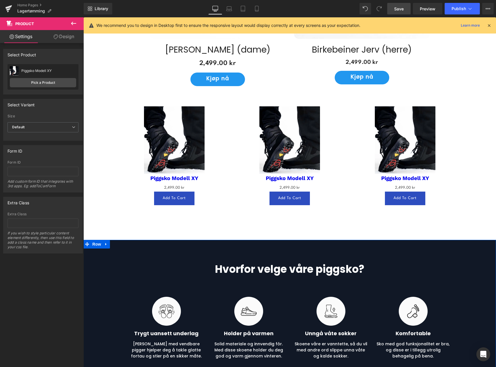
click at [73, 24] on icon at bounding box center [73, 23] width 5 height 3
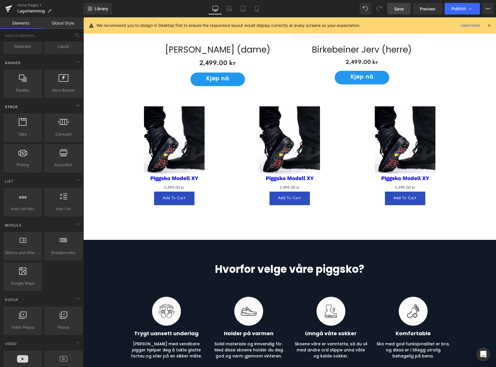
scroll to position [115, 0]
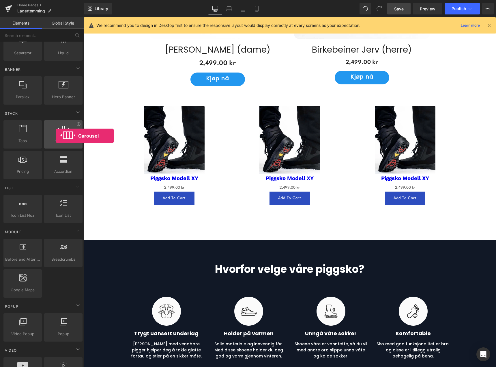
drag, startPoint x: 58, startPoint y: 135, endPoint x: 55, endPoint y: 135, distance: 3.2
click at [55, 135] on div at bounding box center [63, 131] width 35 height 13
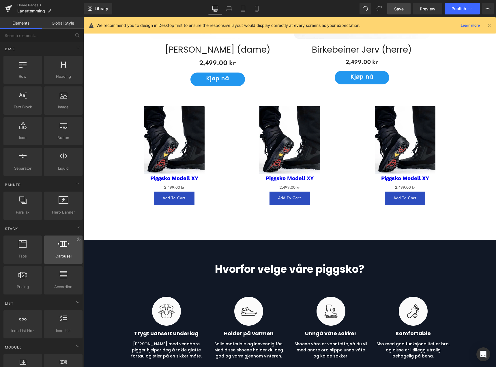
scroll to position [0, 0]
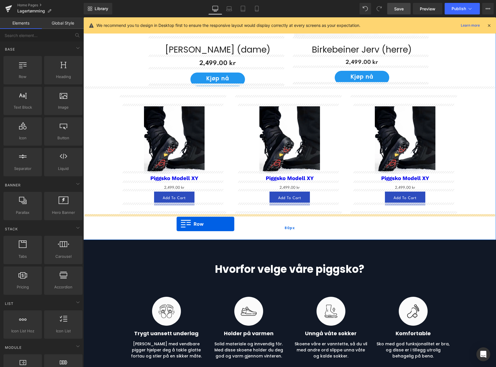
drag, startPoint x: 107, startPoint y: 87, endPoint x: 177, endPoint y: 224, distance: 152.9
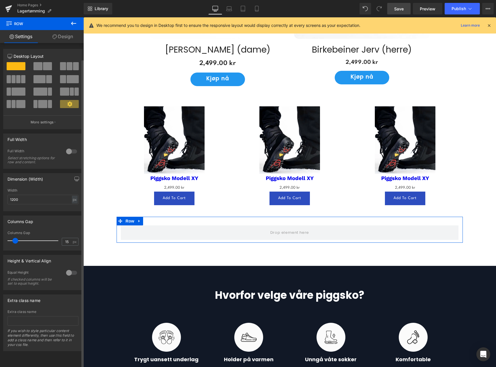
scroll to position [0, 0]
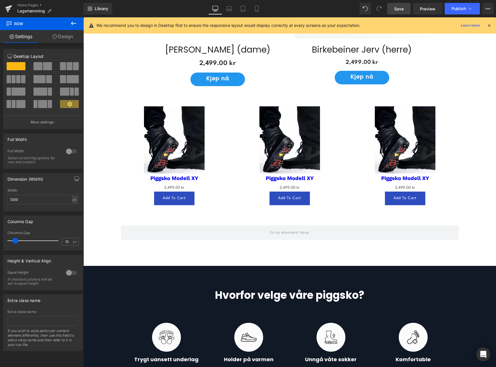
click at [76, 24] on icon at bounding box center [73, 23] width 7 height 7
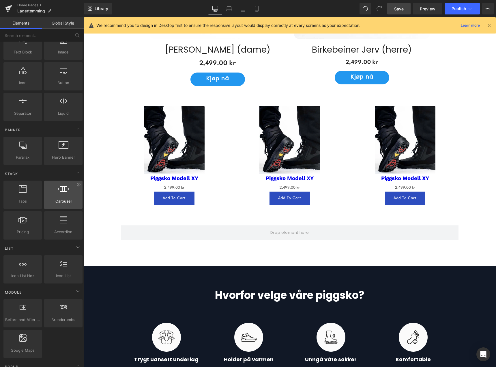
scroll to position [58, 0]
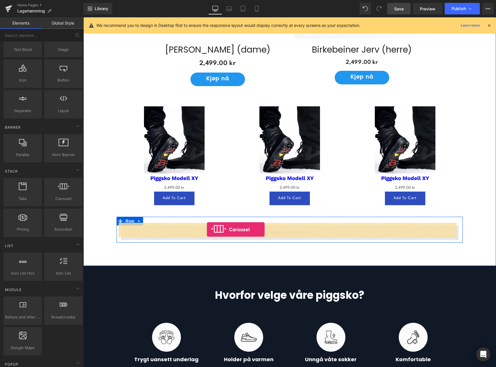
drag, startPoint x: 148, startPoint y: 212, endPoint x: 207, endPoint y: 229, distance: 61.7
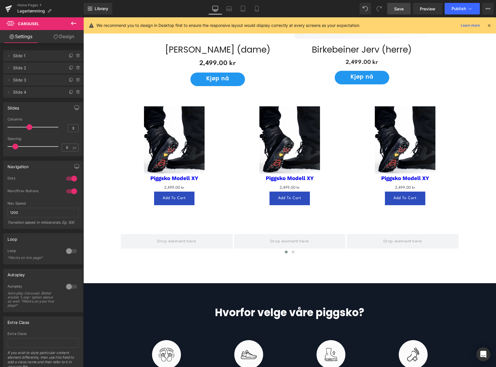
click at [73, 25] on icon at bounding box center [73, 23] width 7 height 7
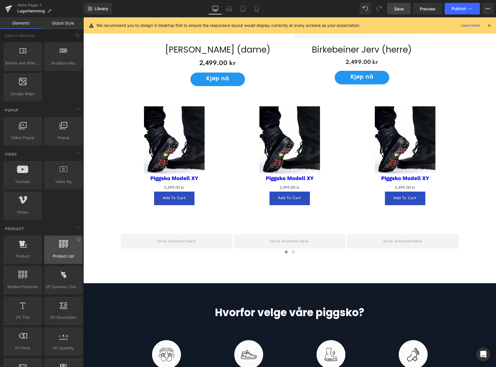
scroll to position [318, 0]
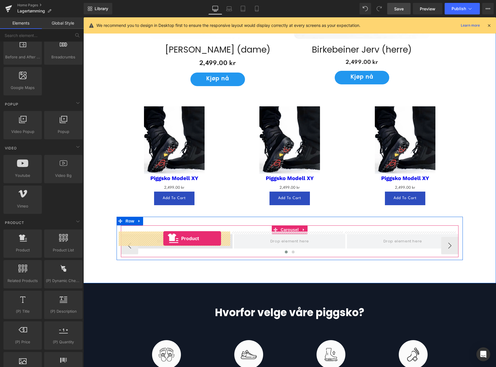
drag, startPoint x: 113, startPoint y: 257, endPoint x: 163, endPoint y: 238, distance: 53.5
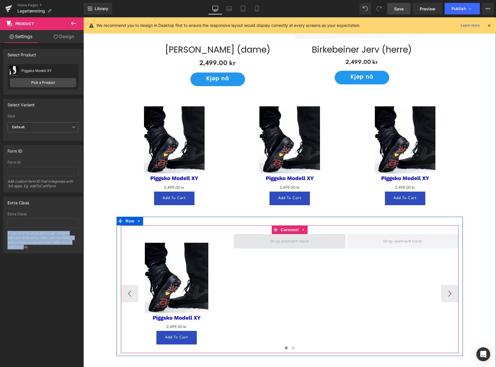
drag, startPoint x: 107, startPoint y: 262, endPoint x: 248, endPoint y: 239, distance: 142.5
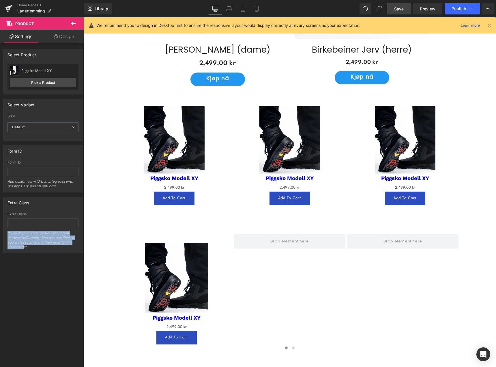
click at [72, 23] on icon at bounding box center [73, 23] width 7 height 7
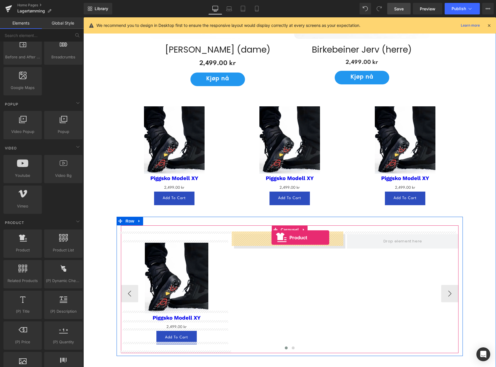
drag, startPoint x: 108, startPoint y: 262, endPoint x: 272, endPoint y: 237, distance: 165.8
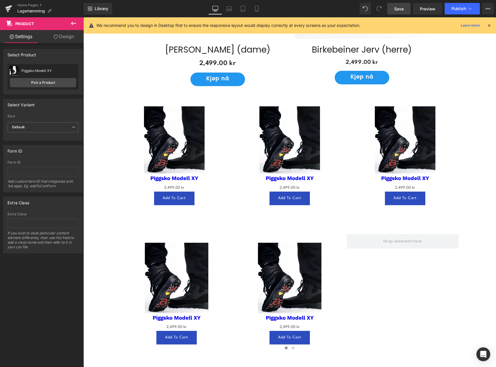
click at [73, 24] on icon at bounding box center [73, 23] width 7 height 7
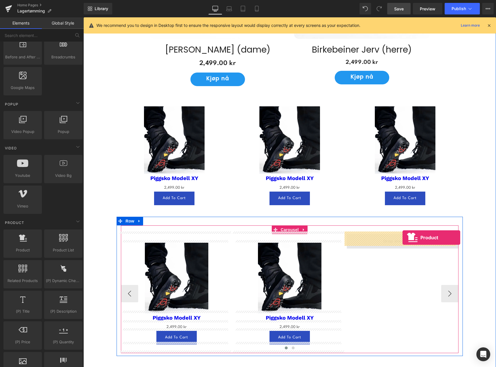
drag, startPoint x: 106, startPoint y: 263, endPoint x: 403, endPoint y: 237, distance: 297.9
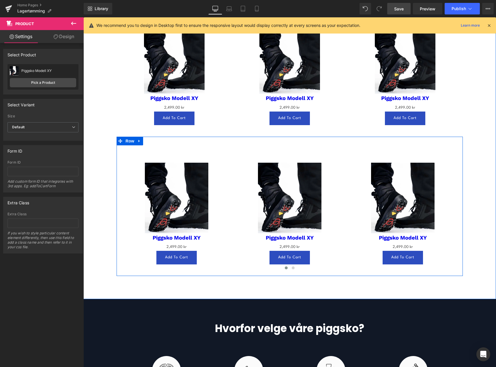
scroll to position [549, 0]
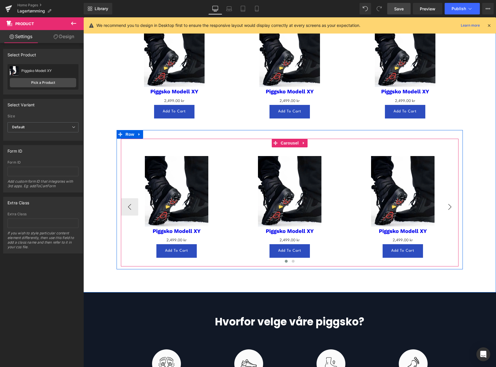
click at [448, 203] on button "›" at bounding box center [449, 206] width 17 height 17
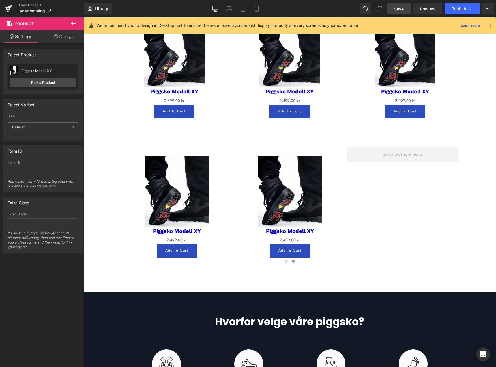
click at [74, 25] on icon at bounding box center [73, 23] width 7 height 7
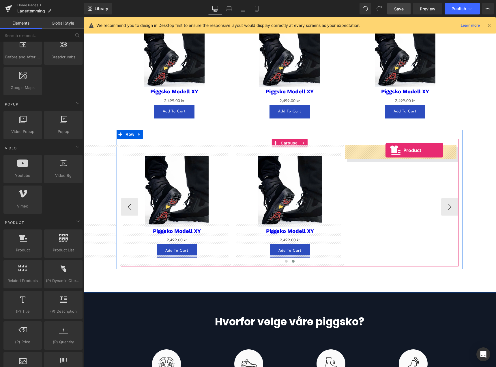
drag, startPoint x: 109, startPoint y: 261, endPoint x: 386, endPoint y: 150, distance: 297.9
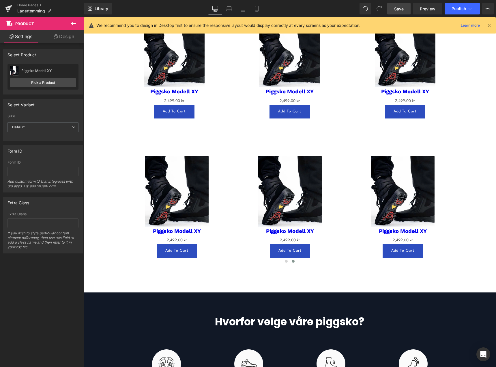
click at [73, 21] on icon at bounding box center [73, 23] width 7 height 7
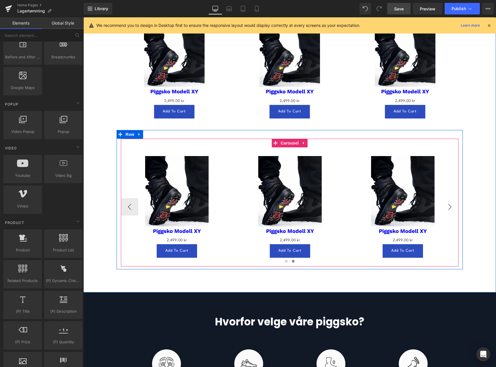
click at [447, 205] on button "›" at bounding box center [449, 206] width 17 height 17
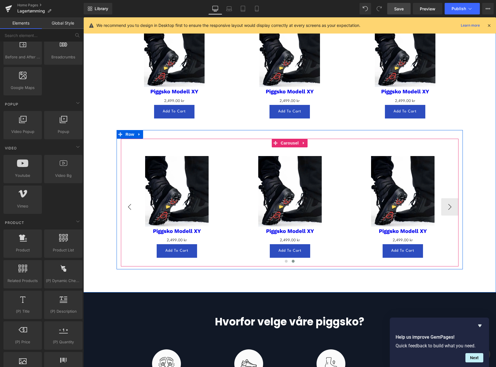
click at [128, 206] on button "‹" at bounding box center [129, 206] width 17 height 17
click at [128, 205] on button "‹" at bounding box center [129, 206] width 17 height 17
click at [446, 206] on button "›" at bounding box center [449, 206] width 17 height 17
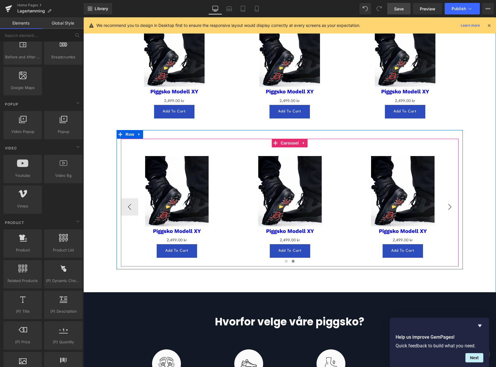
click at [446, 206] on button "›" at bounding box center [449, 206] width 17 height 17
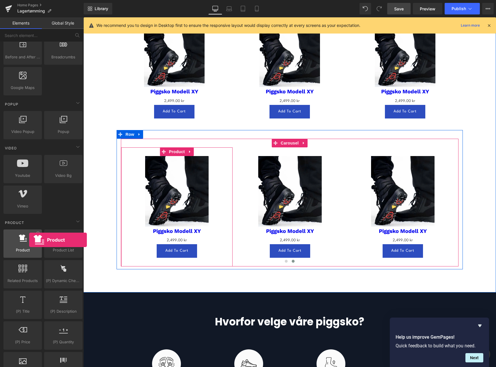
drag, startPoint x: 25, startPoint y: 242, endPoint x: 29, endPoint y: 240, distance: 5.3
click at [29, 240] on div at bounding box center [22, 240] width 35 height 13
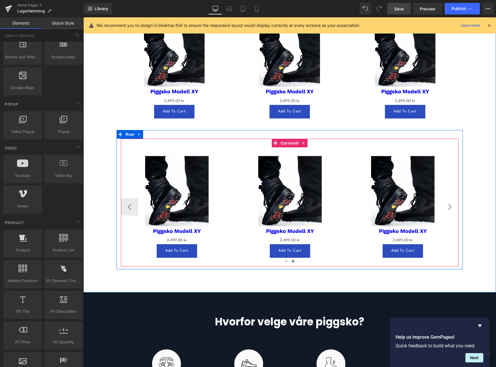
click at [447, 207] on button "›" at bounding box center [449, 206] width 17 height 17
click at [449, 204] on button "›" at bounding box center [449, 206] width 17 height 17
click at [302, 141] on icon at bounding box center [304, 143] width 4 height 4
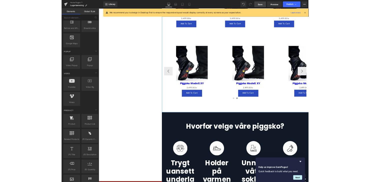
scroll to position [318, 0]
